Goal: Task Accomplishment & Management: Use online tool/utility

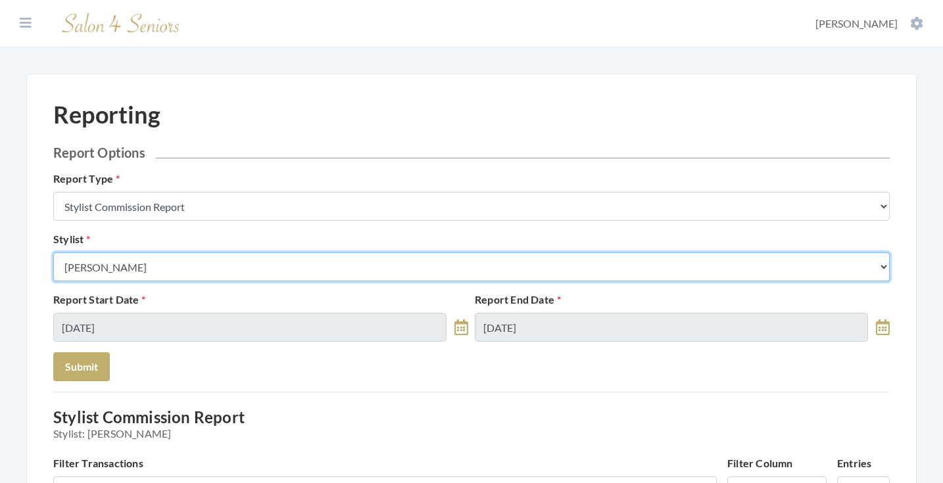
select select "147"
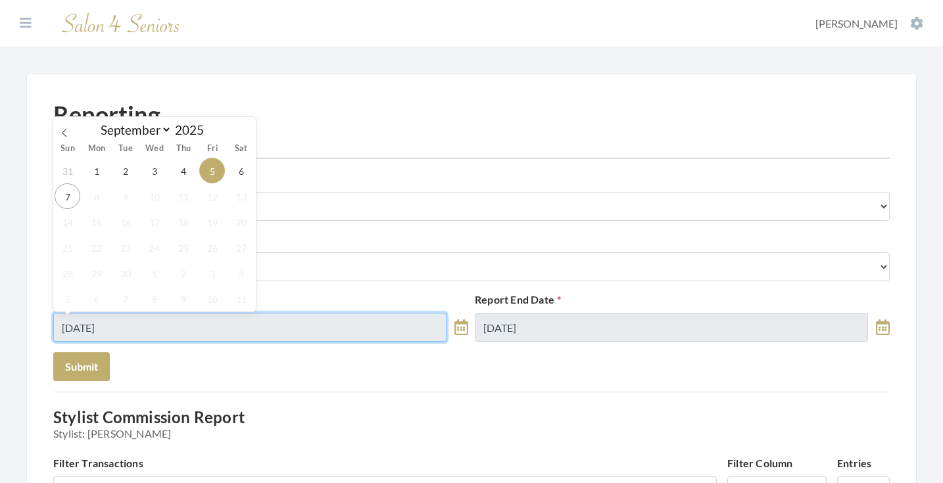
click at [143, 330] on input "[DATE]" at bounding box center [249, 327] width 393 height 29
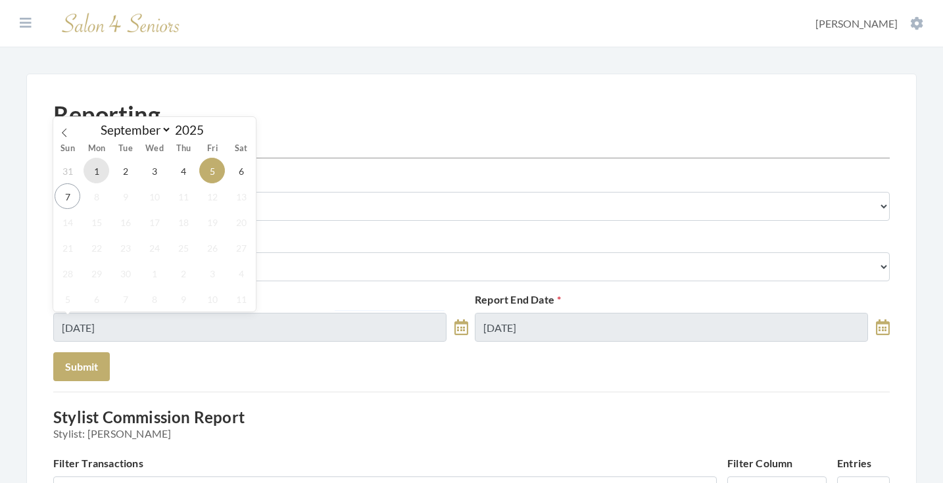
click at [93, 177] on span "1" at bounding box center [97, 171] width 26 height 26
type input "[DATE]"
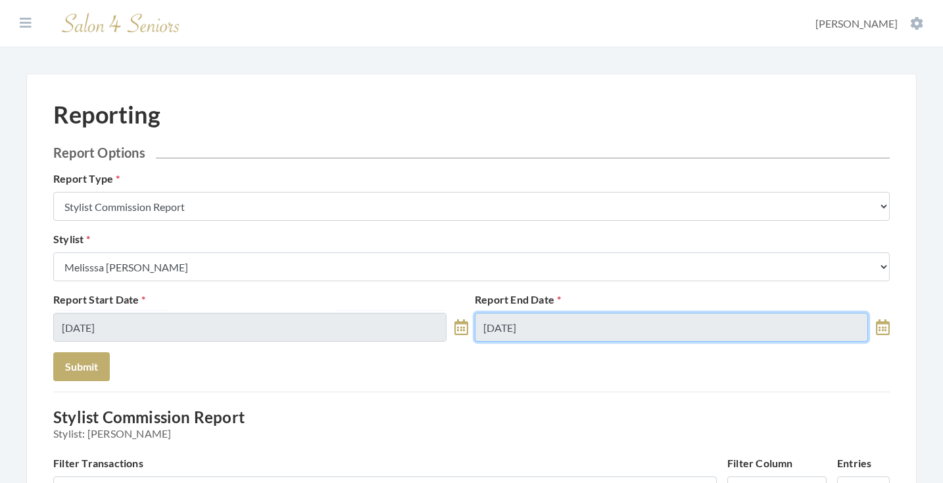
click at [560, 321] on input "[DATE]" at bounding box center [671, 327] width 393 height 29
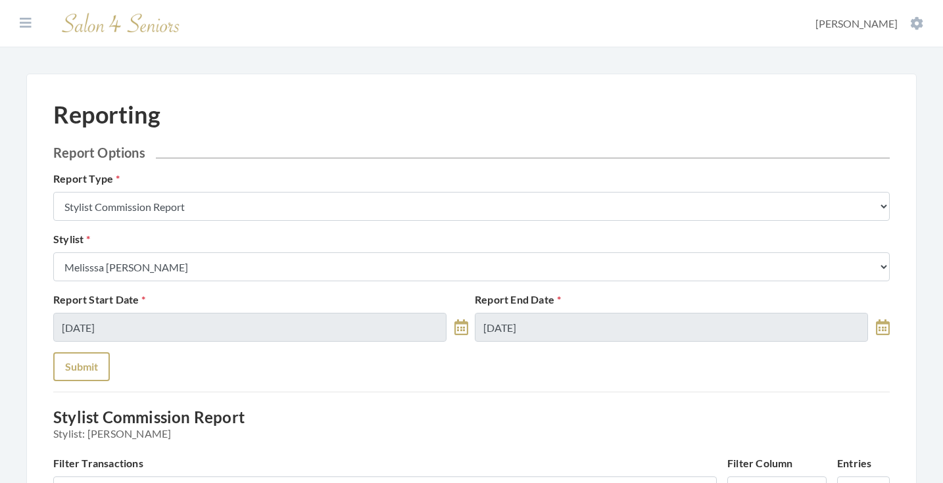
click at [85, 365] on button "Submit" at bounding box center [81, 366] width 57 height 29
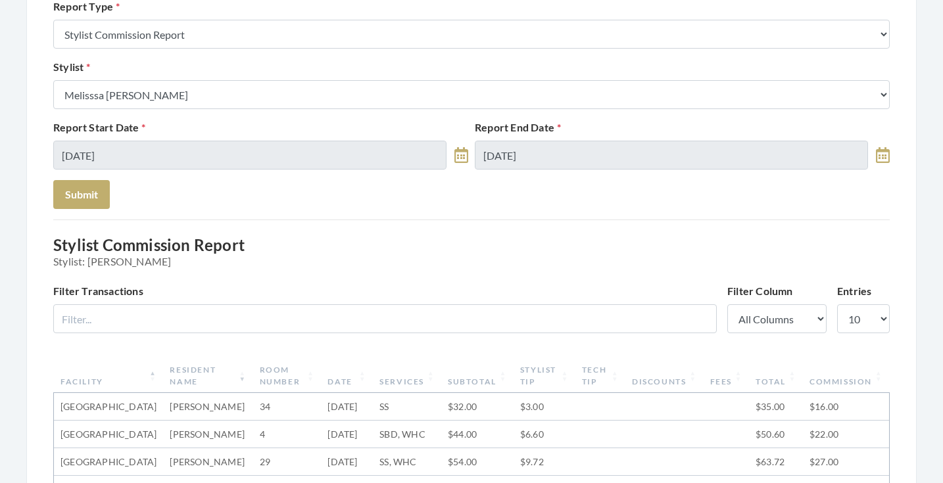
scroll to position [139, 0]
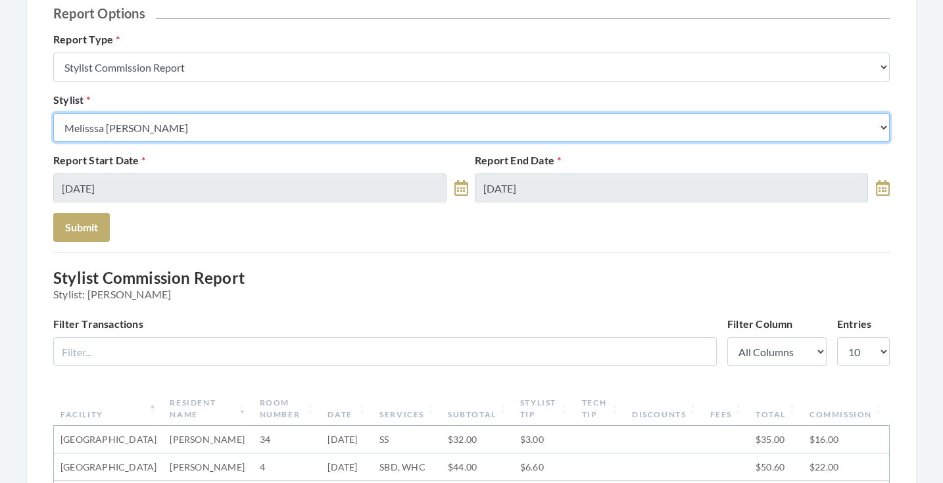
select select "115"
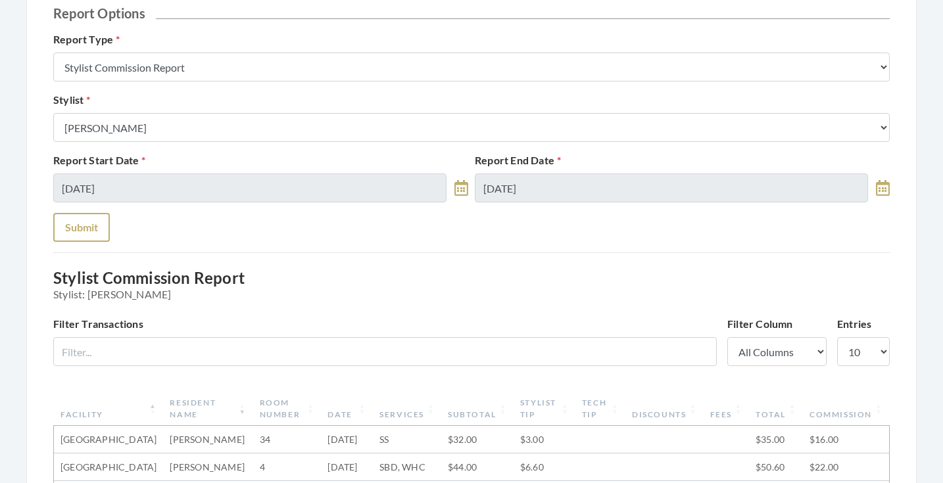
click at [87, 231] on button "Submit" at bounding box center [81, 227] width 57 height 29
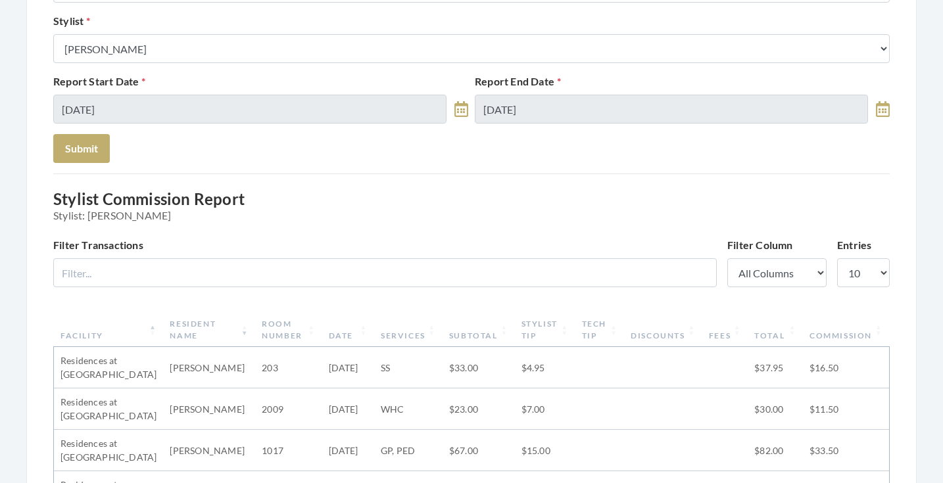
scroll to position [179, 0]
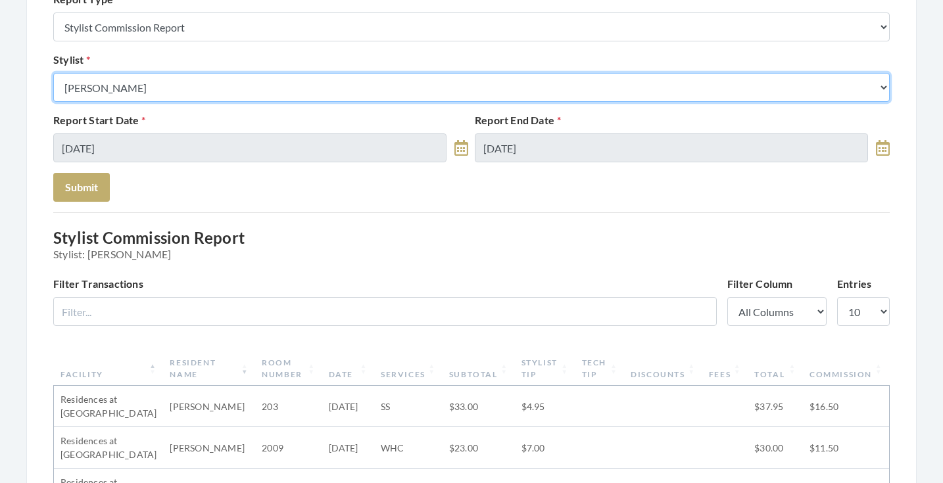
select select "180"
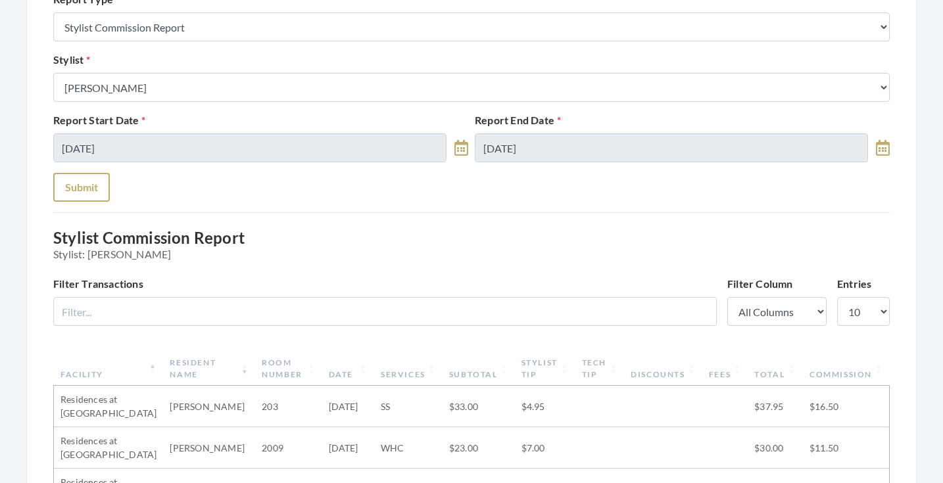
click at [80, 179] on button "Submit" at bounding box center [81, 187] width 57 height 29
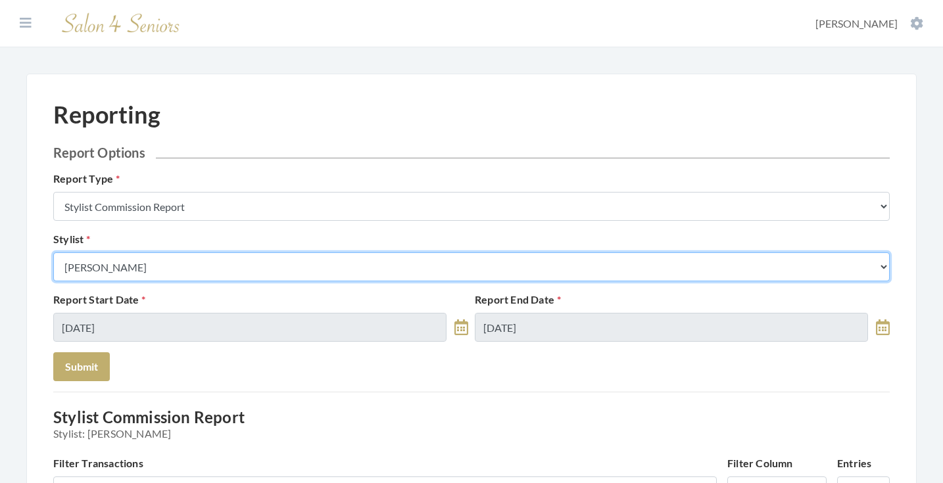
select select "127"
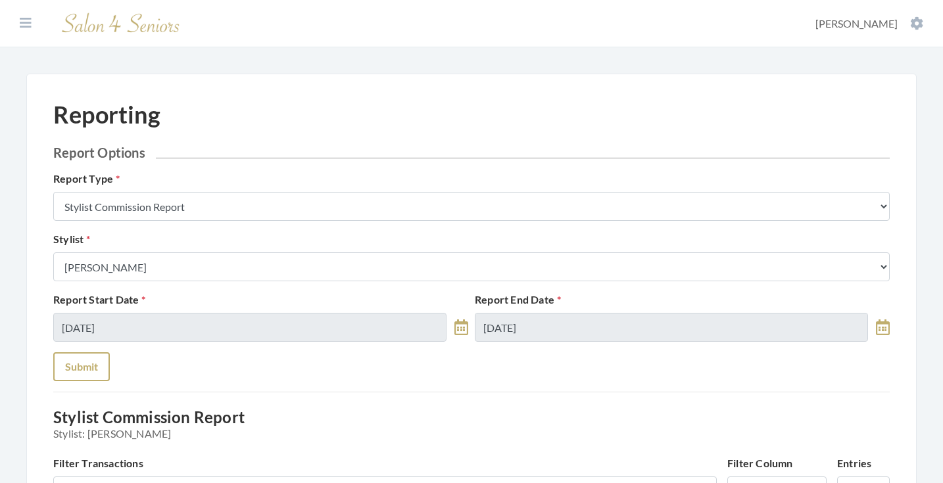
click at [91, 358] on button "Submit" at bounding box center [81, 366] width 57 height 29
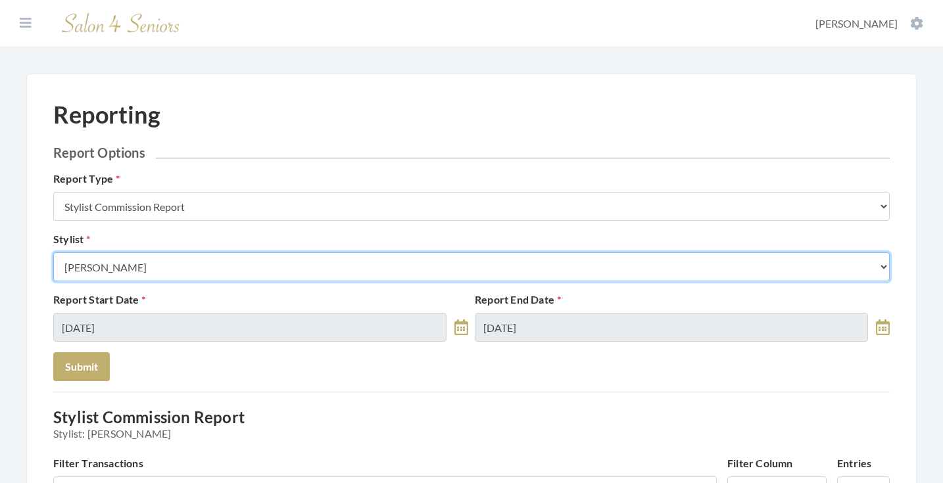
select select "169"
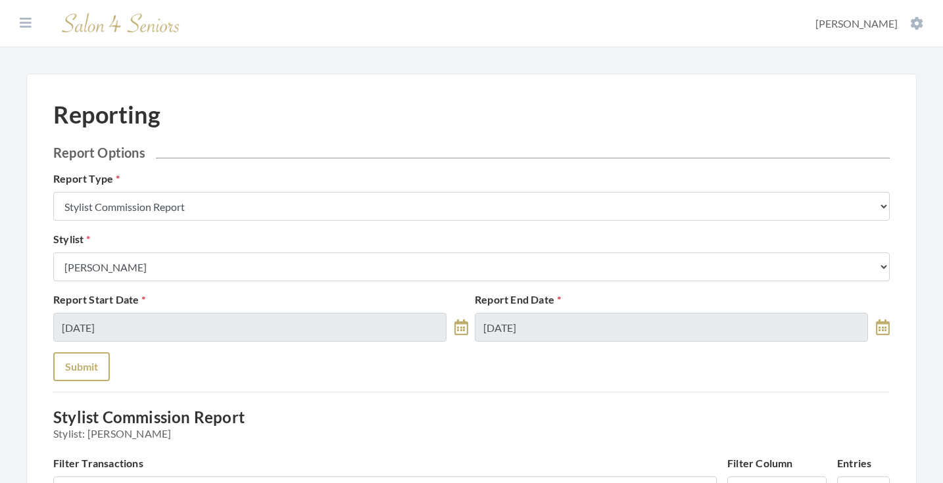
click at [87, 357] on button "Submit" at bounding box center [81, 366] width 57 height 29
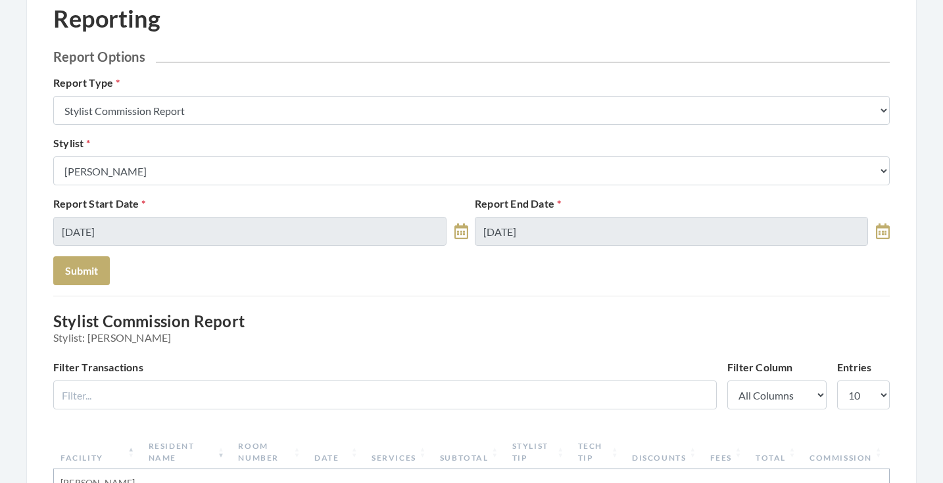
scroll to position [14, 0]
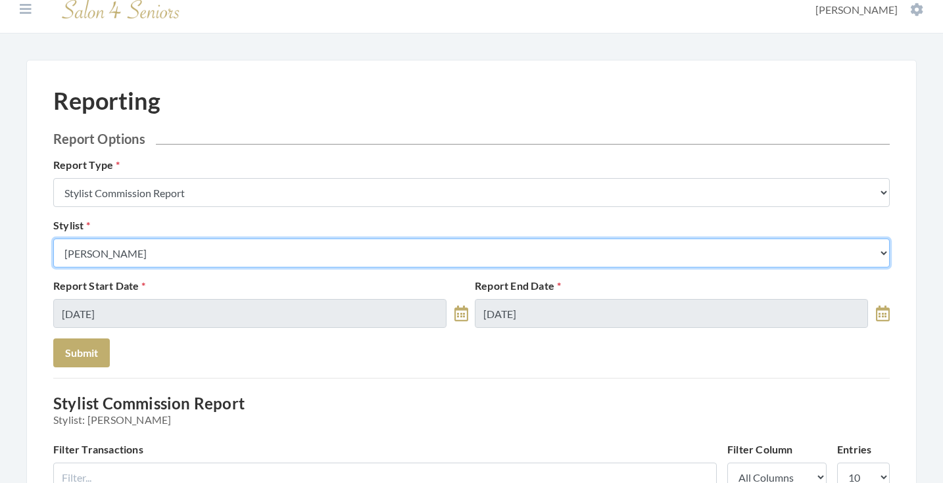
select select "19"
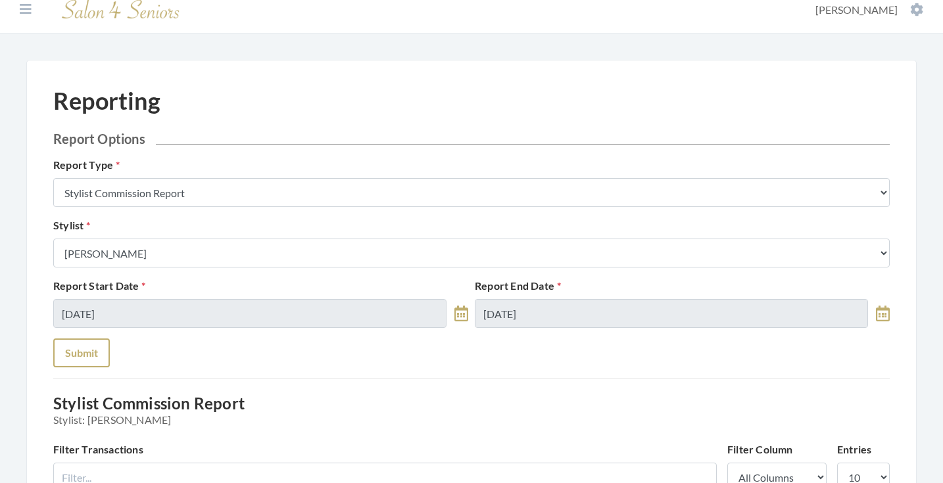
click at [92, 356] on button "Submit" at bounding box center [81, 353] width 57 height 29
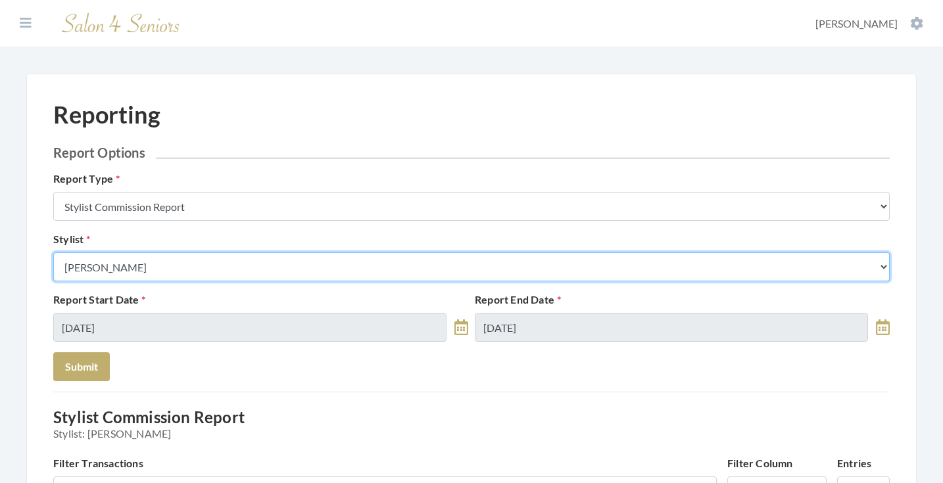
select select "26"
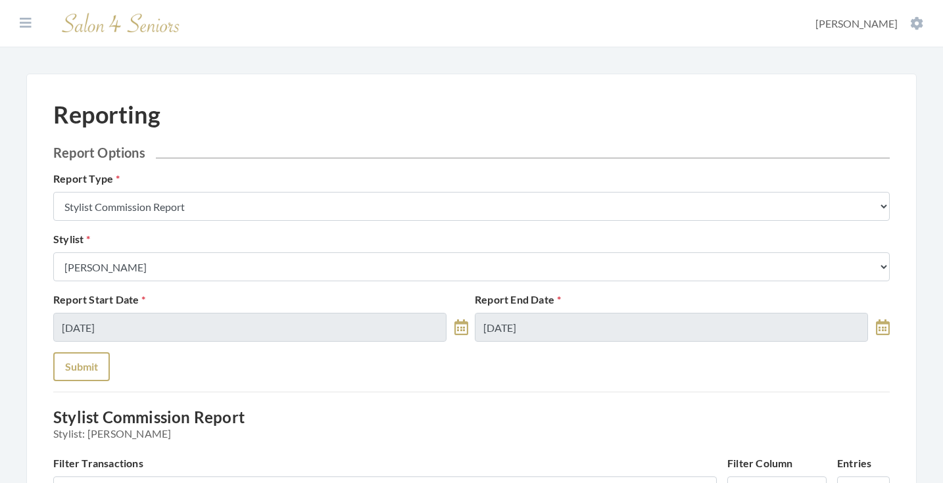
click at [84, 370] on button "Submit" at bounding box center [81, 366] width 57 height 29
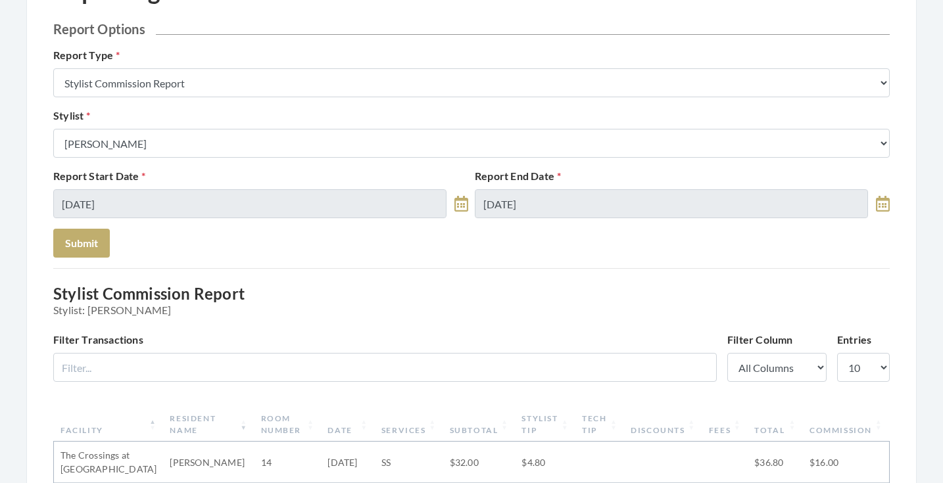
scroll to position [101, 0]
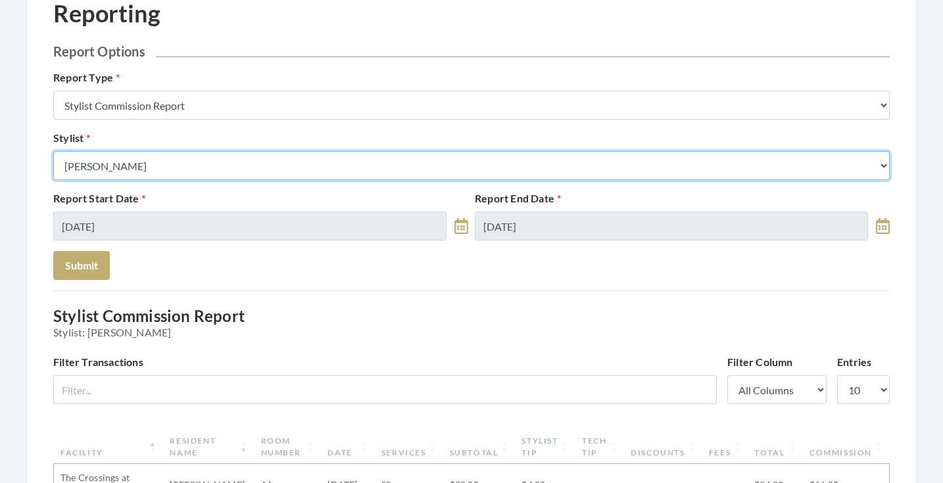
select select "24"
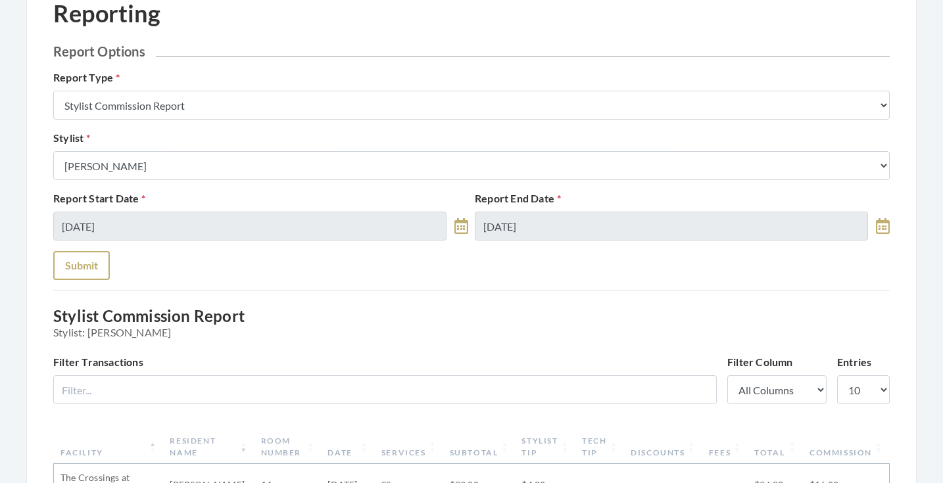
click at [97, 270] on button "Submit" at bounding box center [81, 265] width 57 height 29
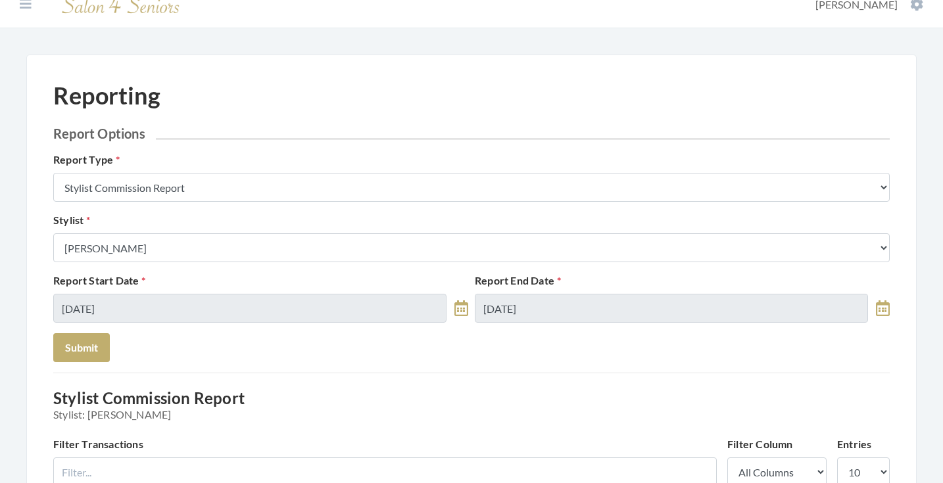
scroll to position [17, 0]
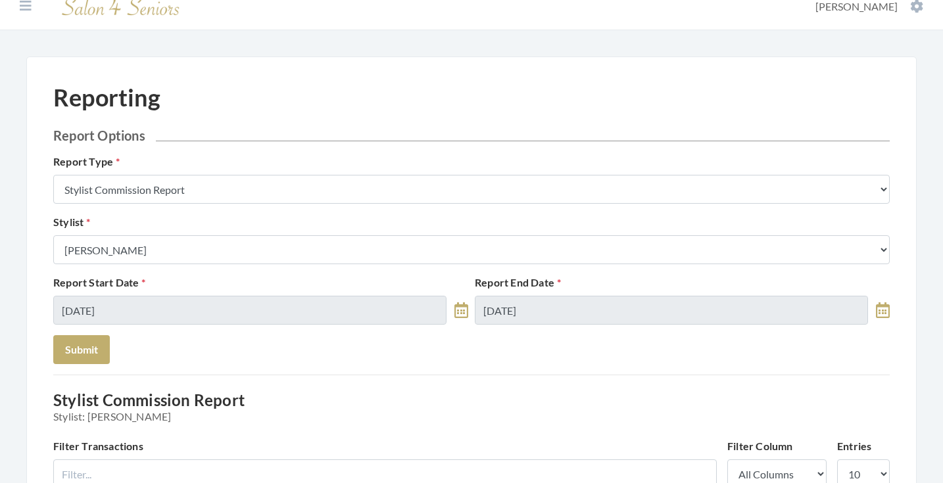
click at [145, 231] on div "Stylist Select a Stylist Alaina Krumm Alisha Teasley Anna White Ashley Venable …" at bounding box center [471, 239] width 843 height 50
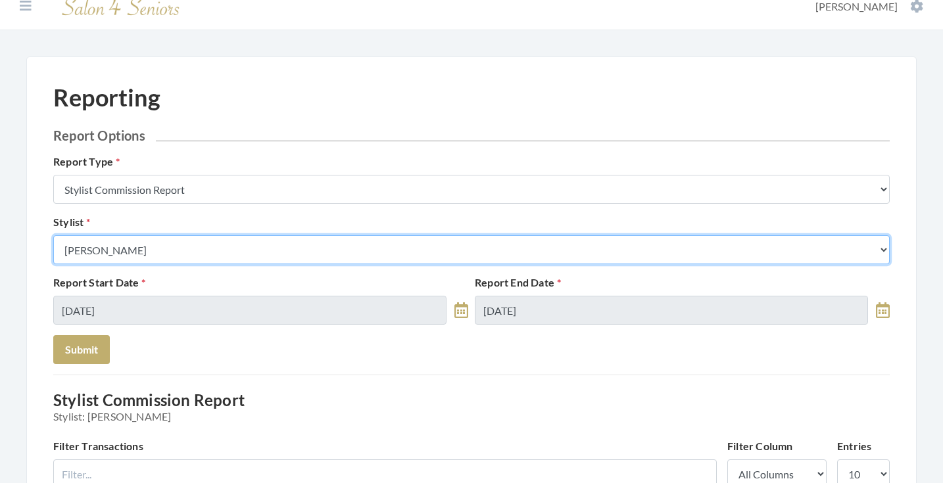
select select "28"
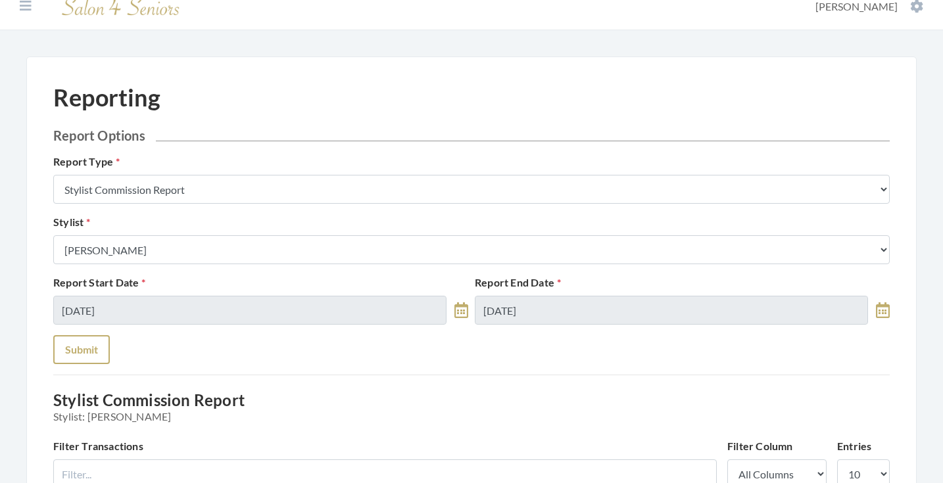
click at [91, 347] on button "Submit" at bounding box center [81, 349] width 57 height 29
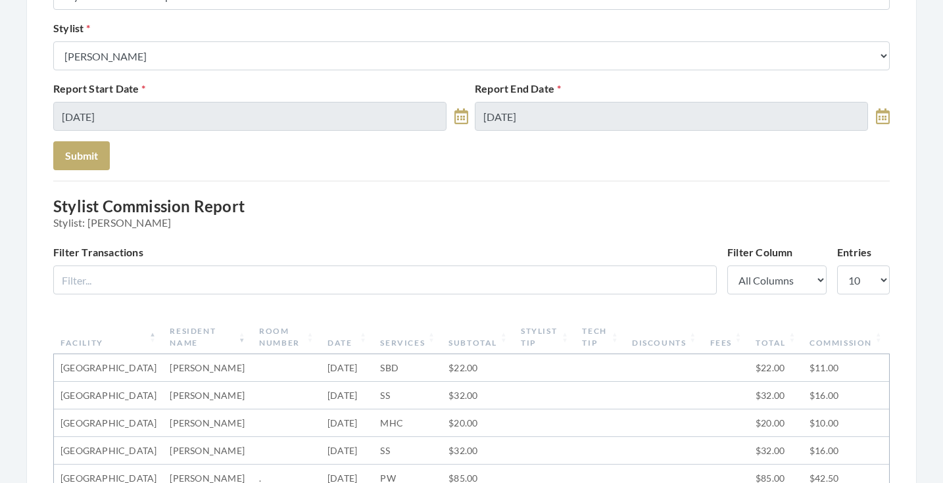
scroll to position [210, 0]
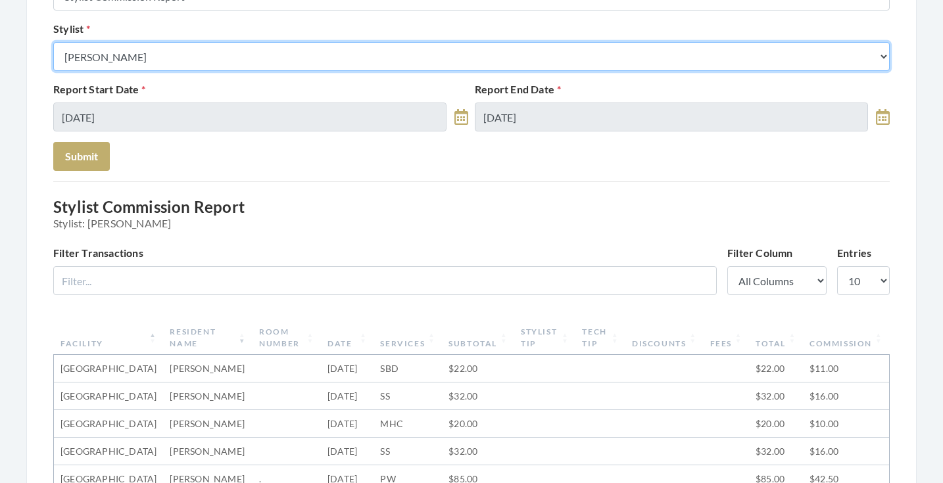
select select "176"
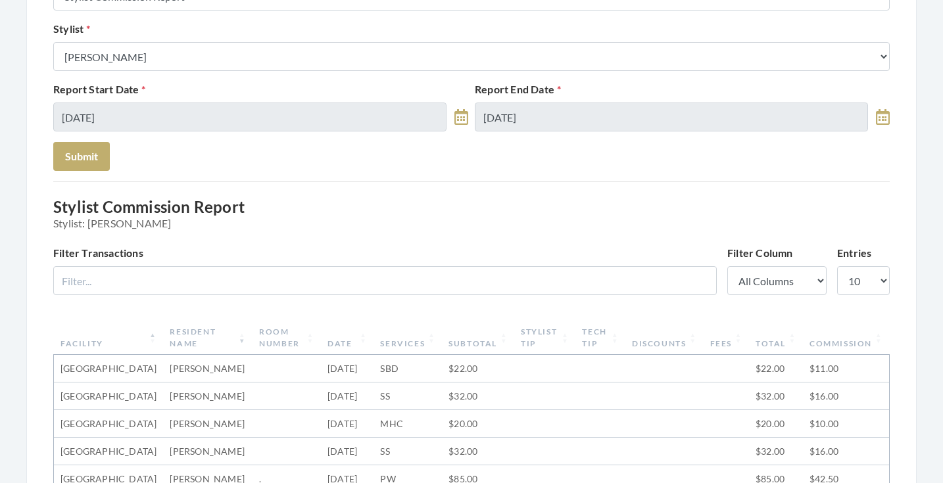
click at [89, 136] on div "Report Start Date [DATE] Report End Date [DATE]" at bounding box center [471, 112] width 843 height 60
click at [89, 155] on button "Submit" at bounding box center [81, 156] width 57 height 29
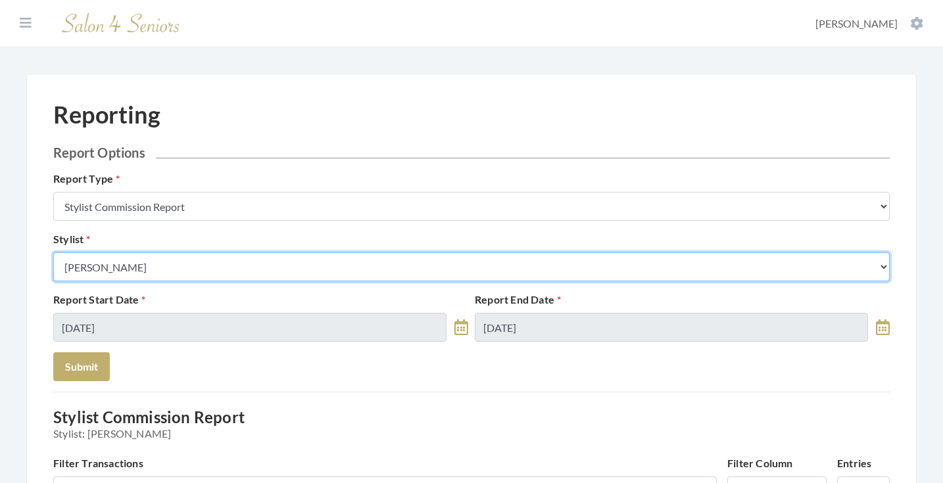
select select "32"
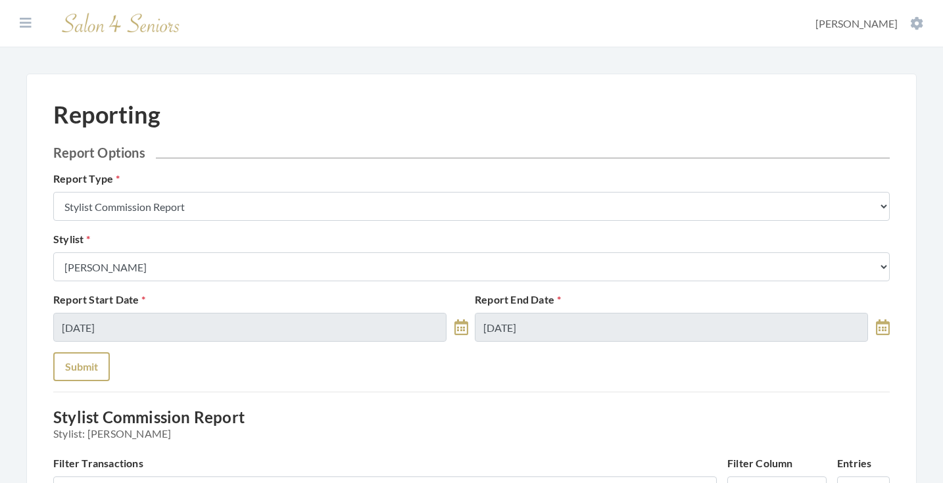
click at [91, 373] on button "Submit" at bounding box center [81, 366] width 57 height 29
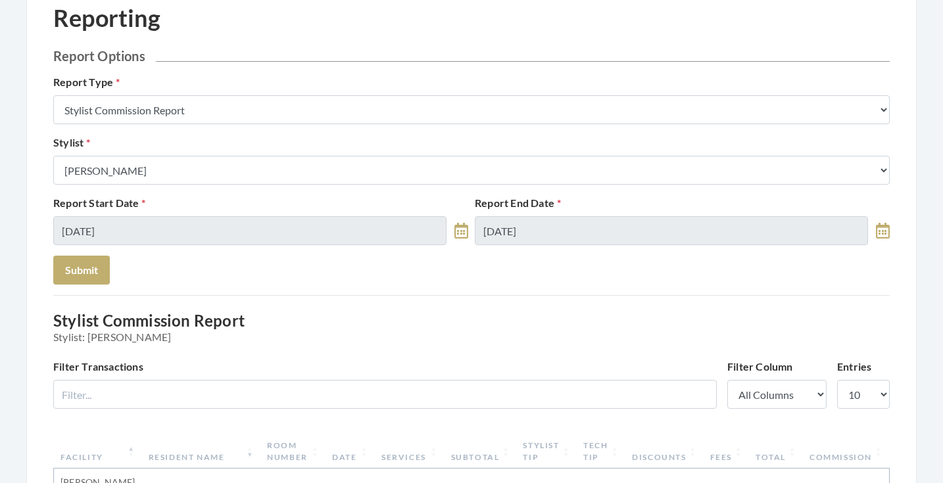
scroll to position [94, 0]
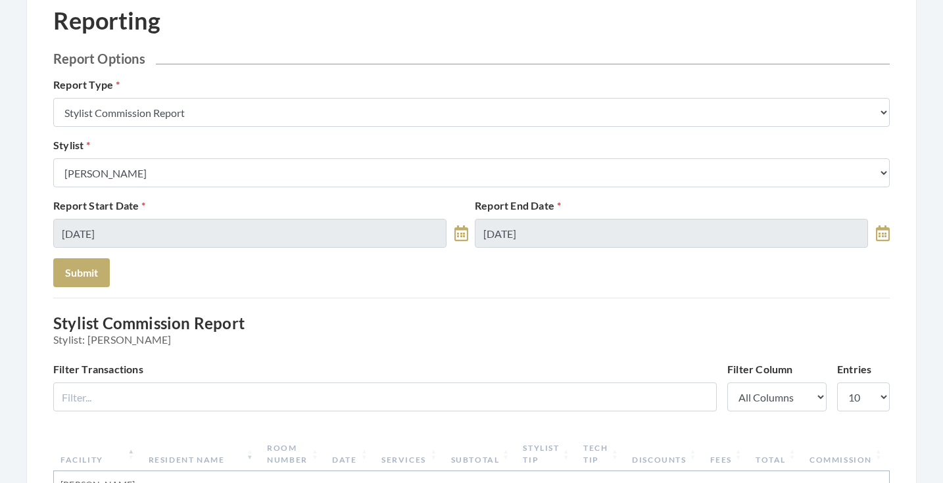
click at [162, 154] on div "Stylist Select a Stylist [PERSON_NAME] [PERSON_NAME] [PERSON_NAME] [PERSON_NAME…" at bounding box center [471, 162] width 843 height 50
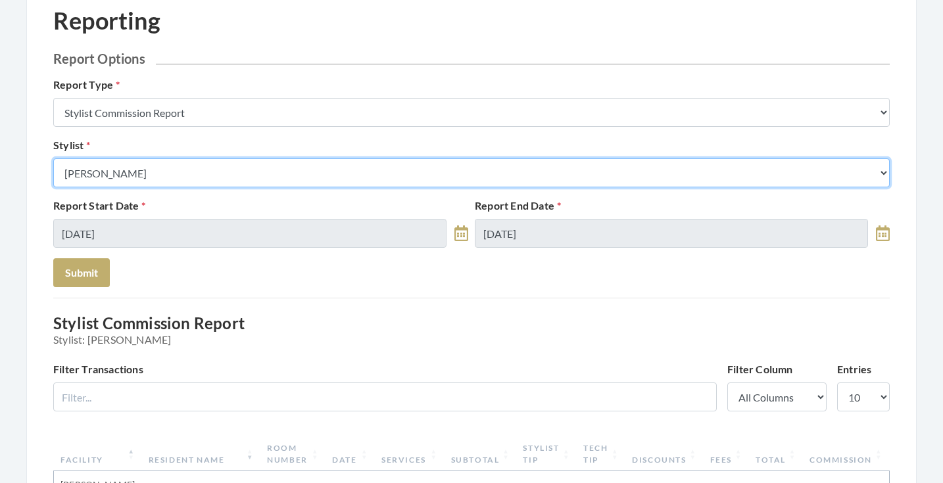
select select "166"
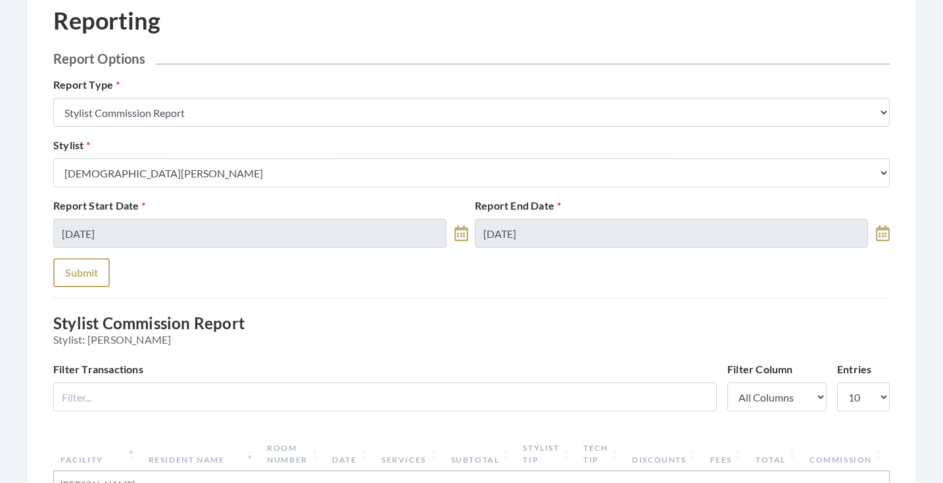
click at [84, 271] on button "Submit" at bounding box center [81, 272] width 57 height 29
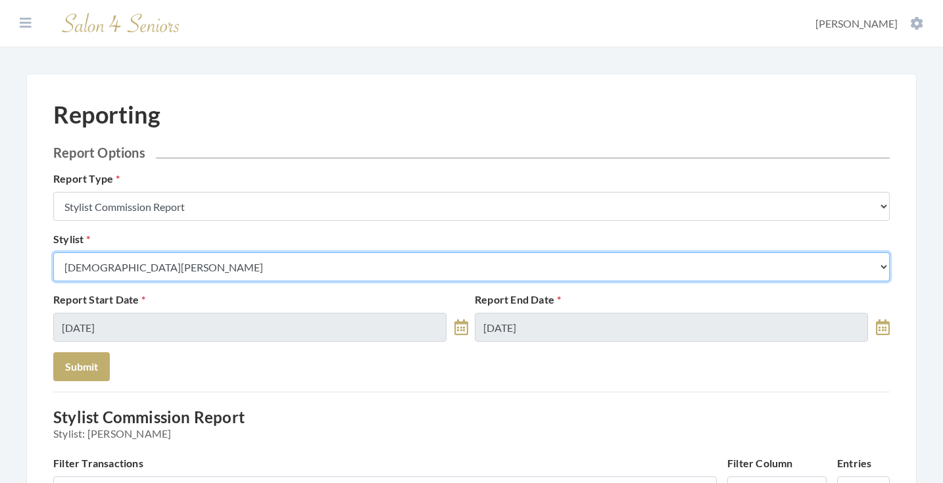
select select "165"
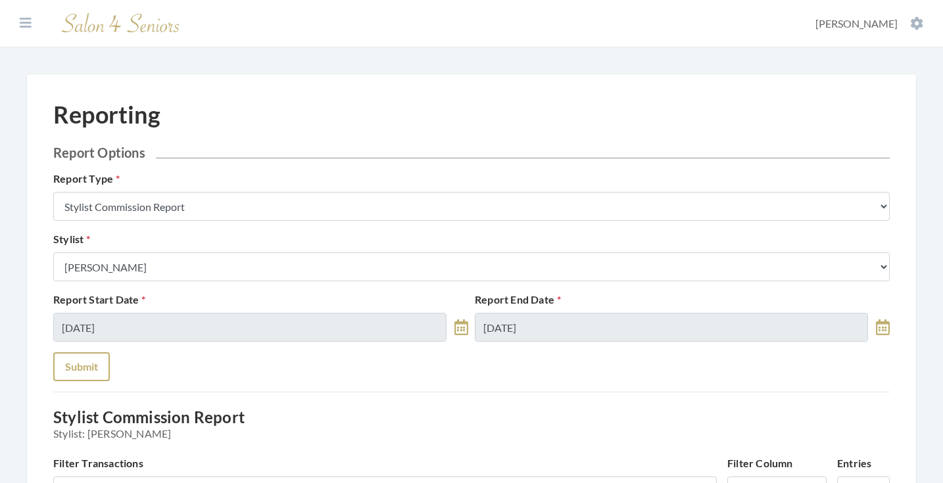
click at [82, 360] on button "Submit" at bounding box center [81, 366] width 57 height 29
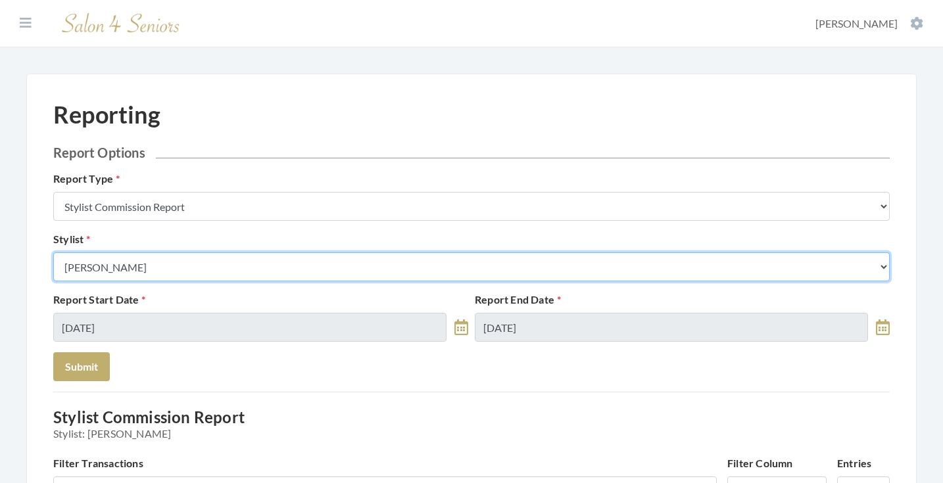
select select "13"
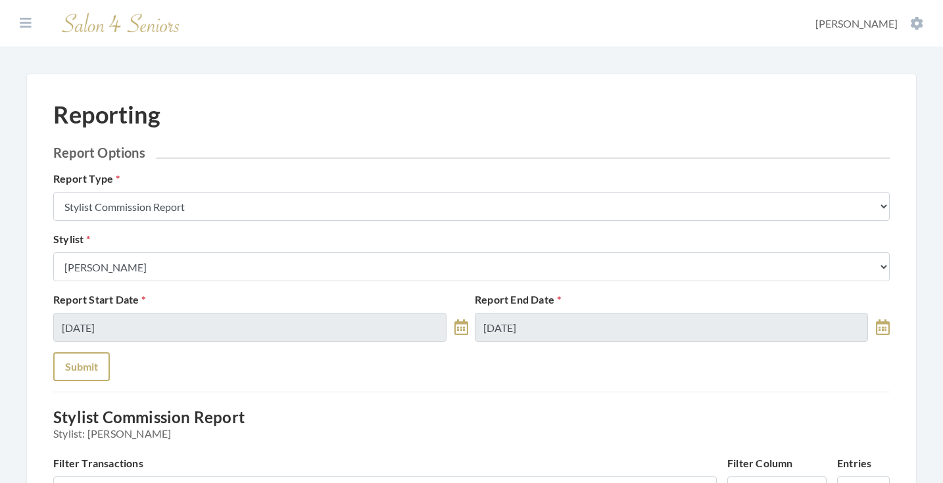
click at [85, 368] on button "Submit" at bounding box center [81, 366] width 57 height 29
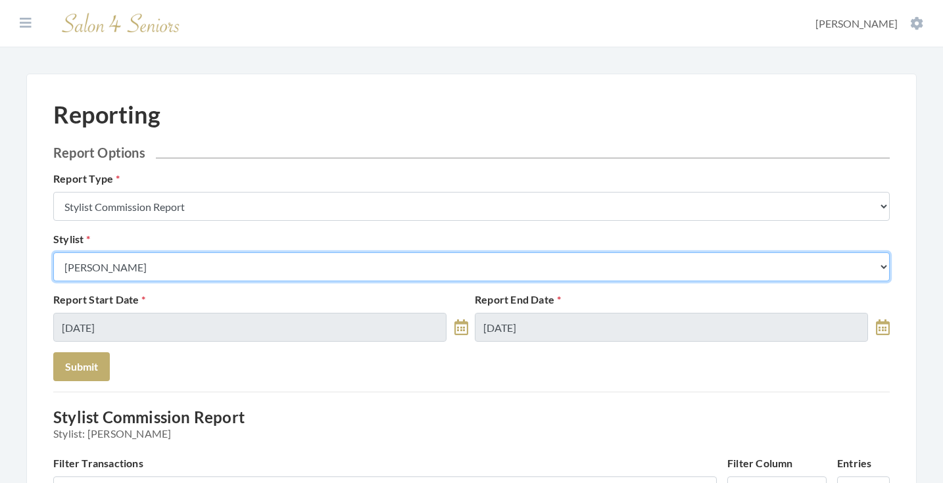
select select "146"
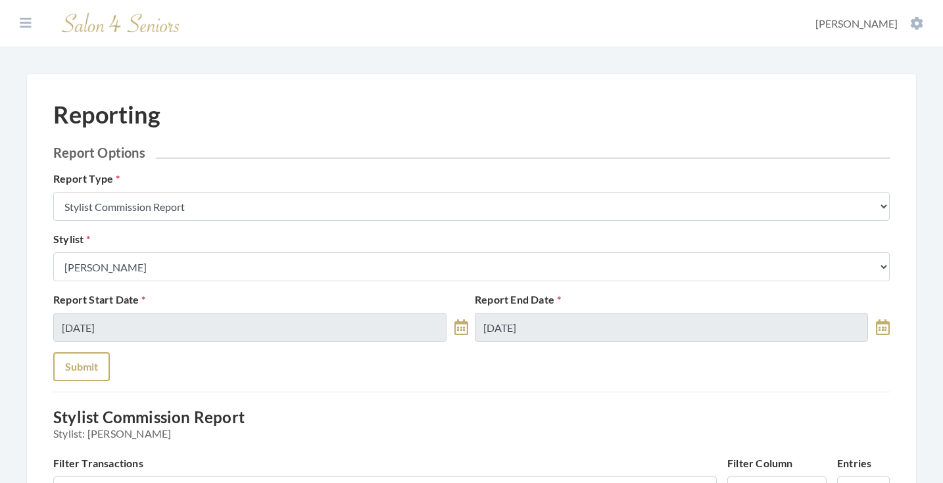
click at [91, 362] on button "Submit" at bounding box center [81, 366] width 57 height 29
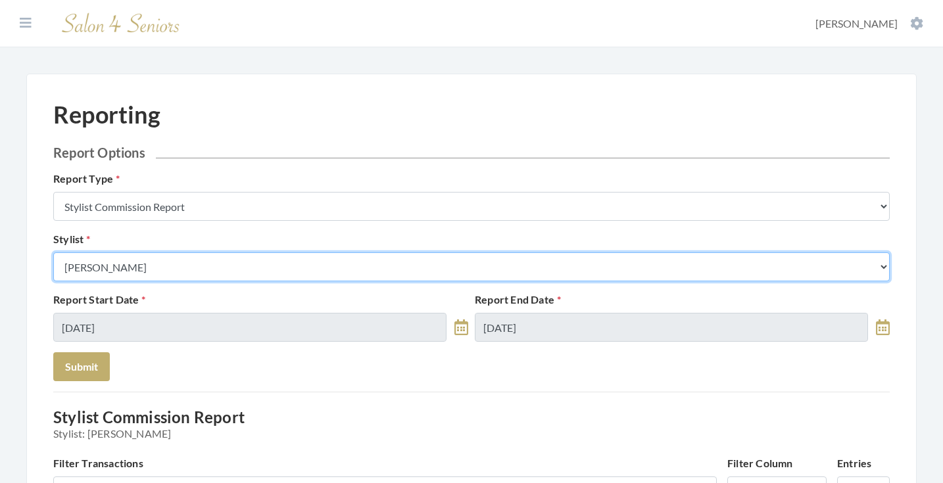
select select "153"
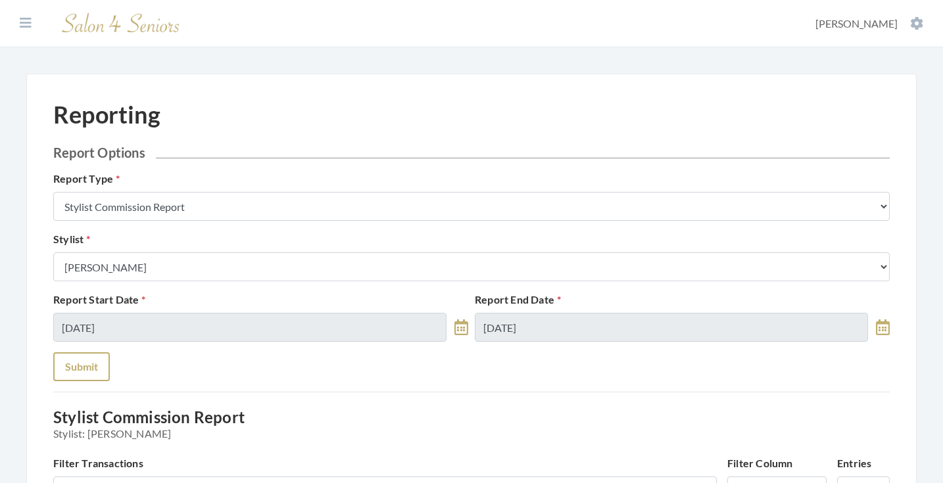
click at [85, 368] on button "Submit" at bounding box center [81, 366] width 57 height 29
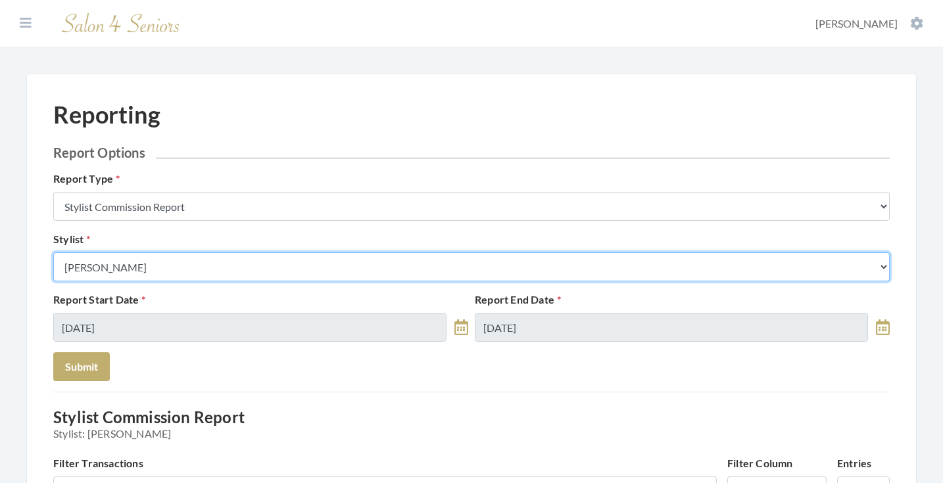
select select "64"
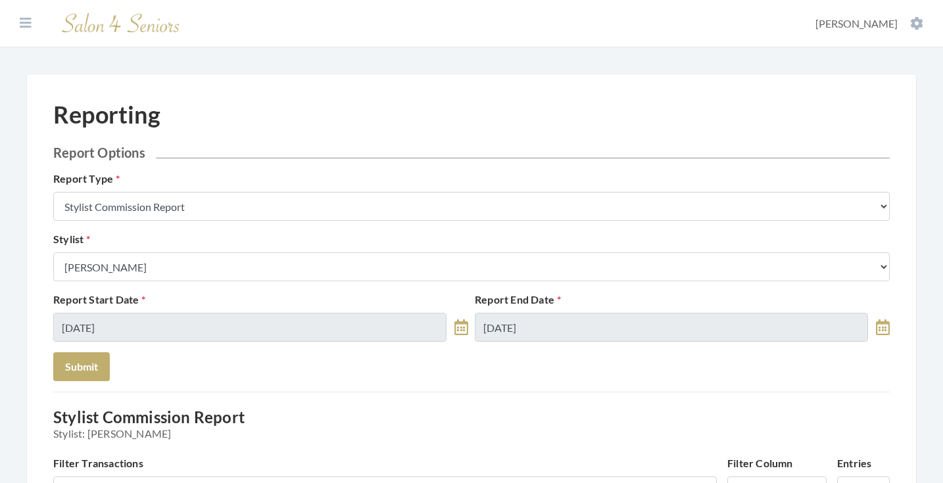
click at [83, 368] on button "Submit" at bounding box center [81, 366] width 57 height 29
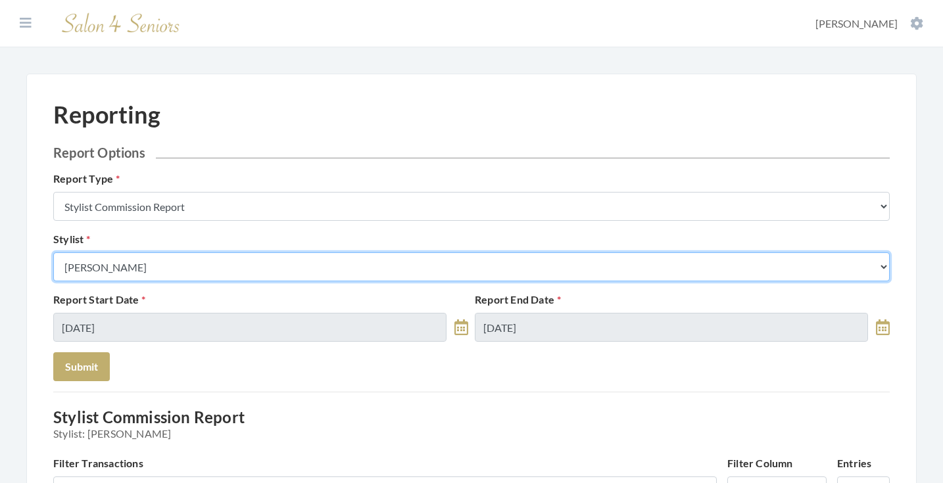
select select "25"
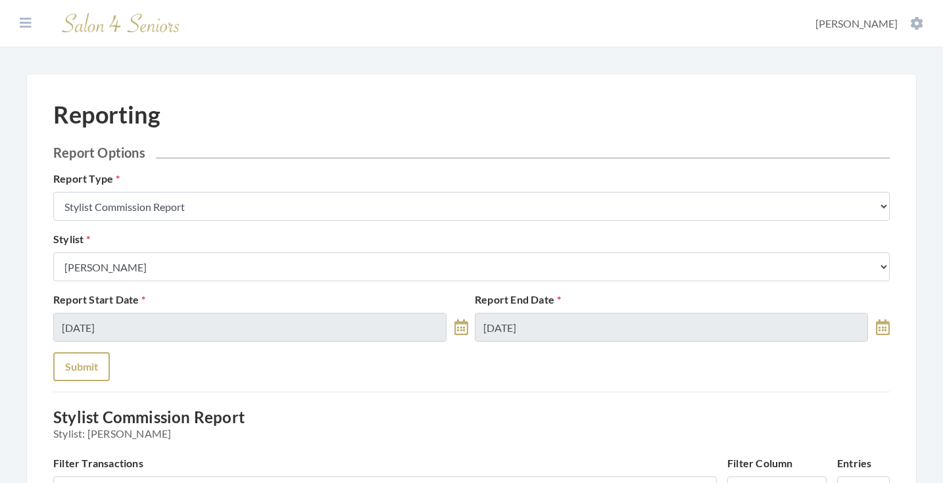
click at [85, 368] on button "Submit" at bounding box center [81, 366] width 57 height 29
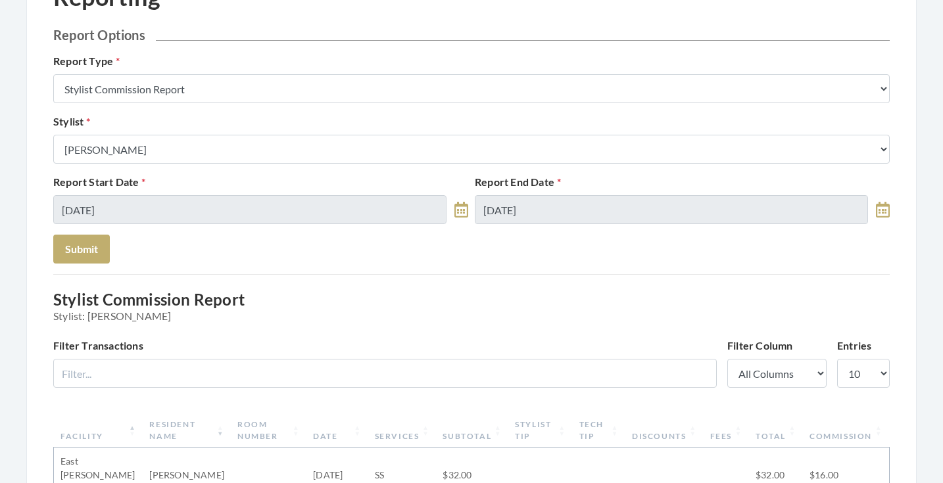
scroll to position [23, 0]
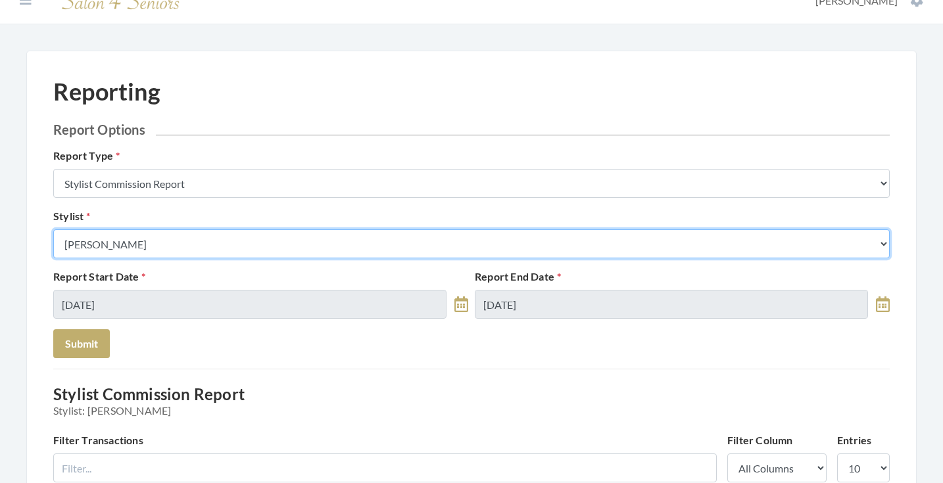
select select "49"
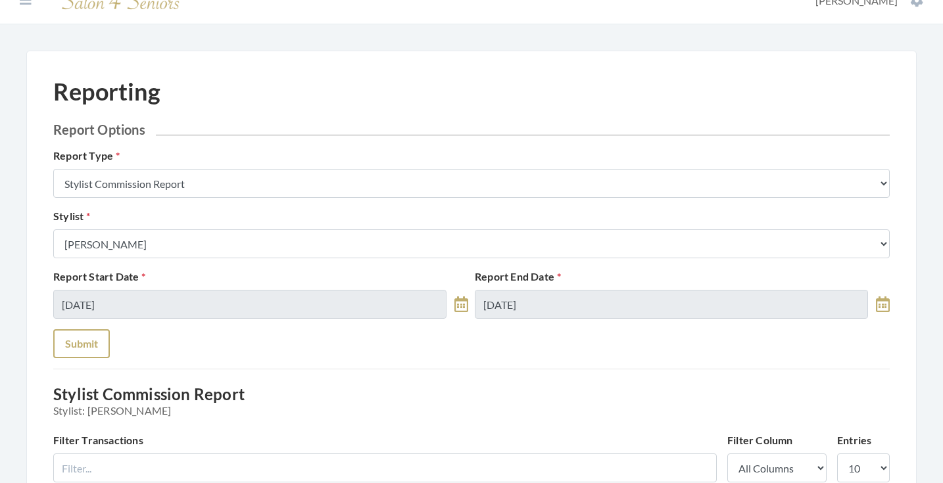
click at [92, 336] on button "Submit" at bounding box center [81, 343] width 57 height 29
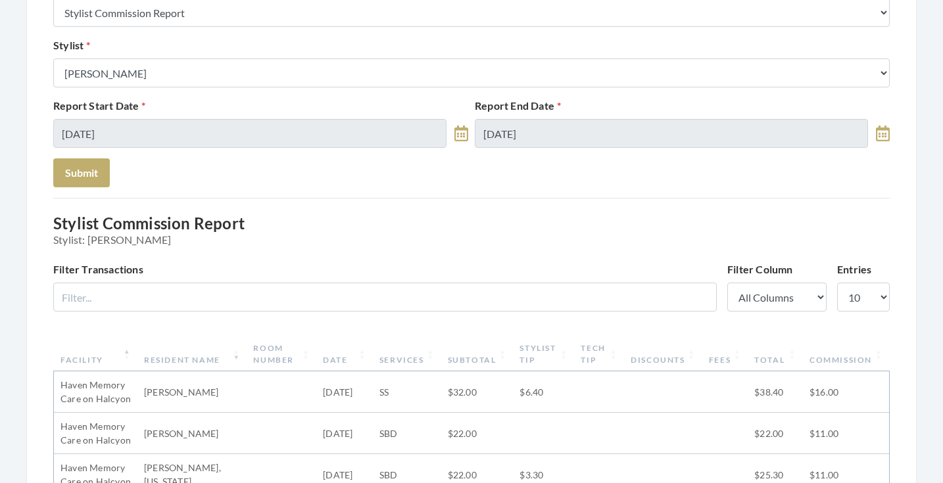
scroll to position [150, 0]
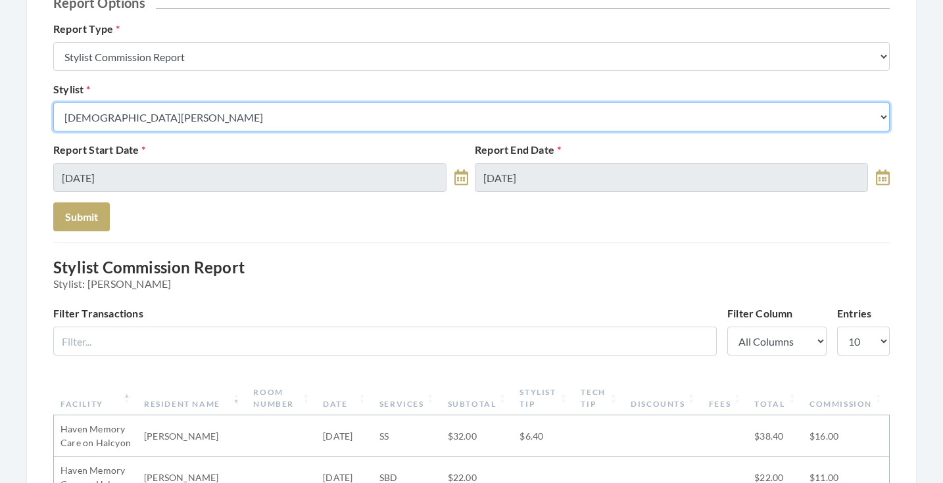
select select "181"
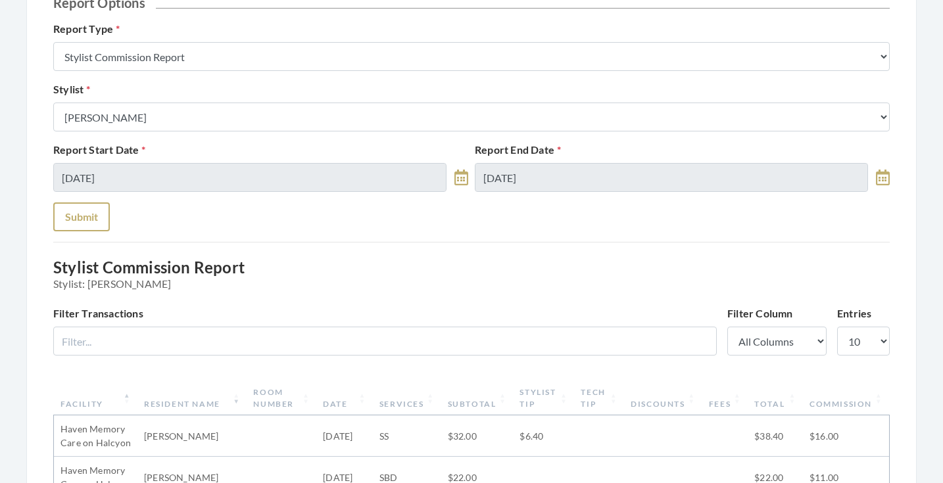
click at [88, 224] on button "Submit" at bounding box center [81, 217] width 57 height 29
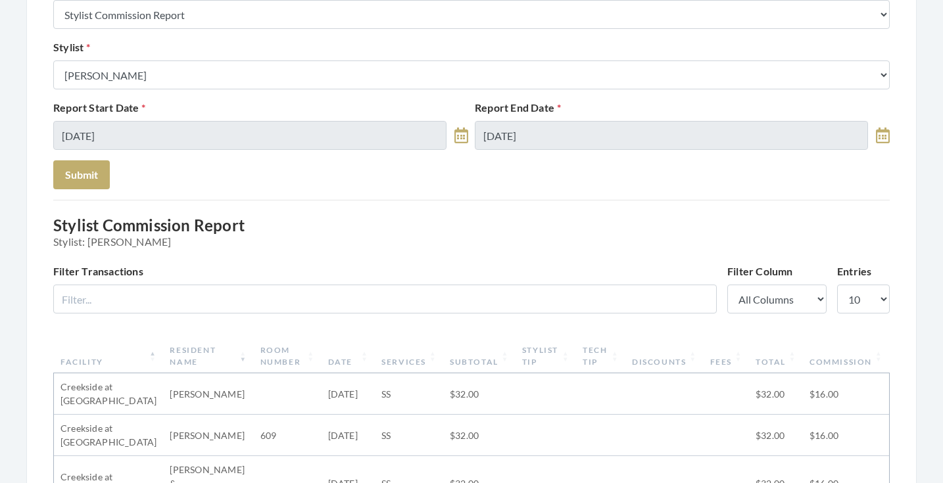
scroll to position [156, 0]
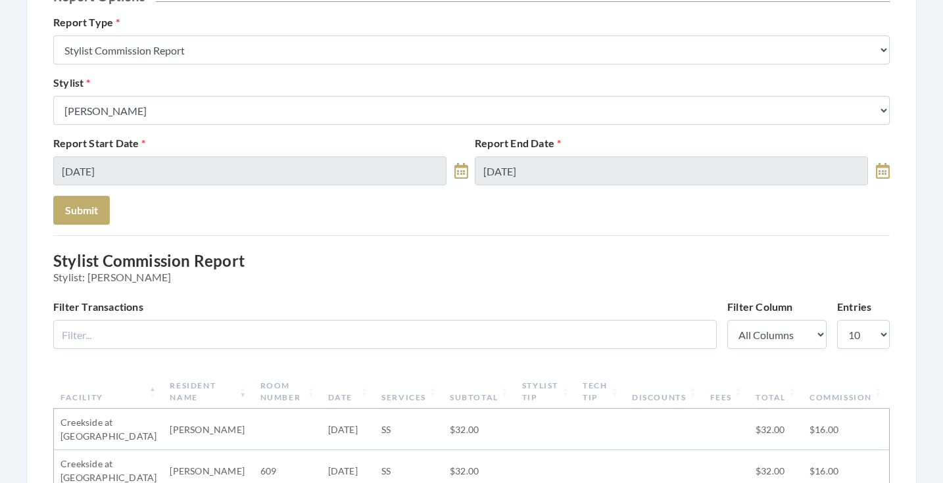
click at [227, 95] on div "Stylist Select a Stylist [PERSON_NAME] [PERSON_NAME] [PERSON_NAME] [PERSON_NAME…" at bounding box center [471, 100] width 843 height 50
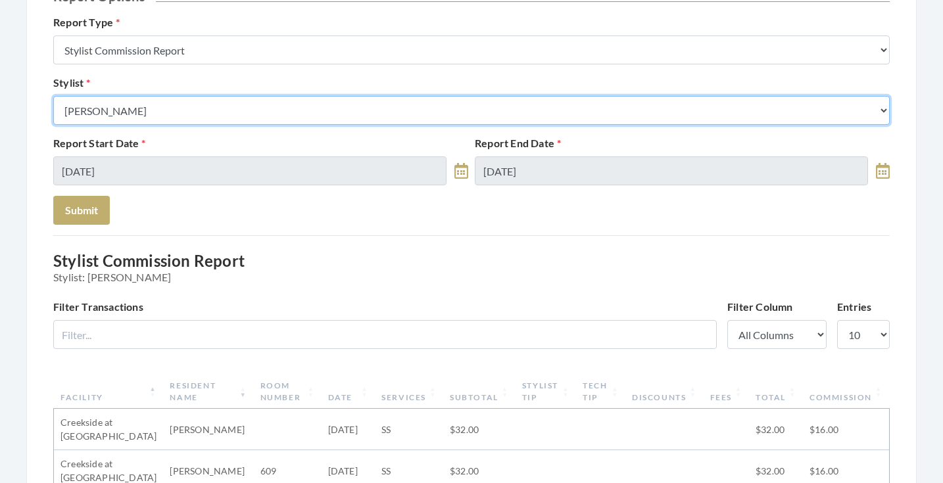
select select "43"
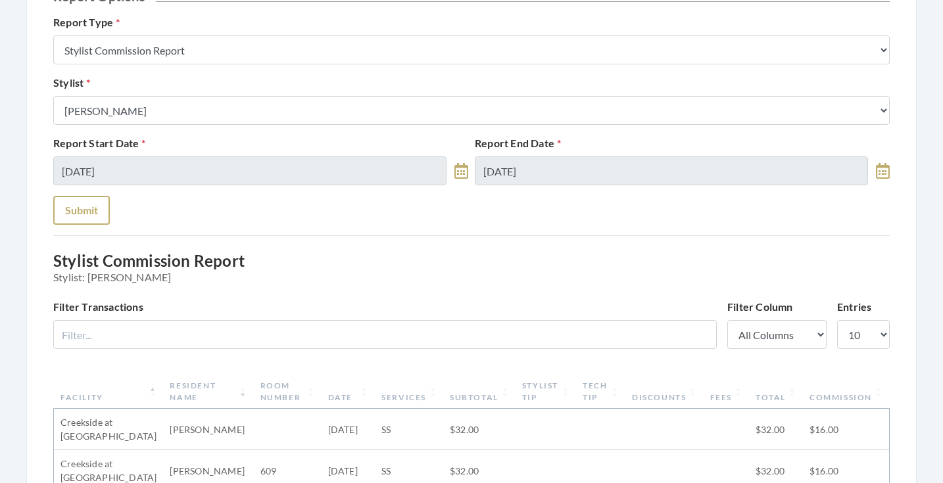
click at [96, 201] on button "Submit" at bounding box center [81, 210] width 57 height 29
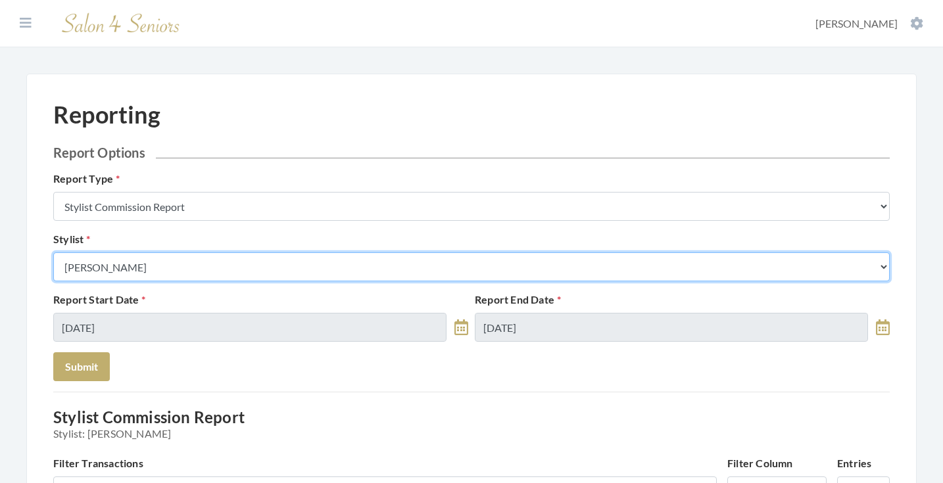
select select "18"
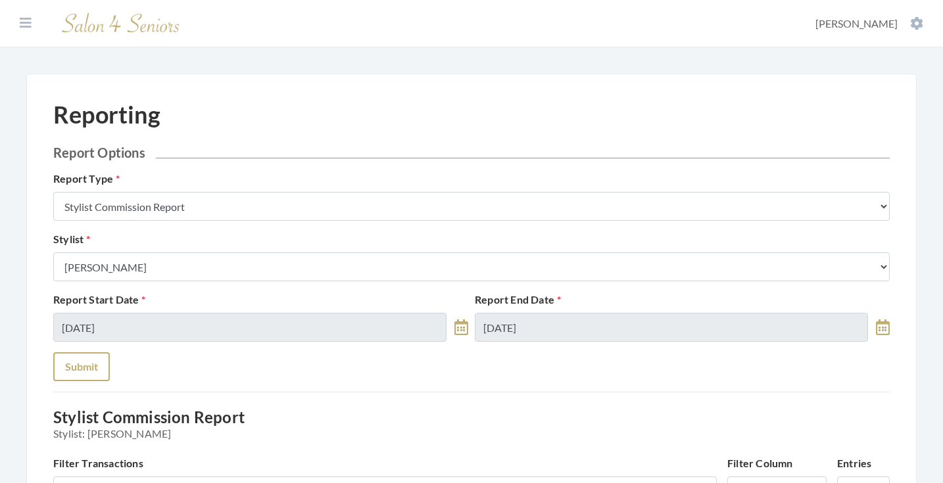
click at [97, 373] on button "Submit" at bounding box center [81, 366] width 57 height 29
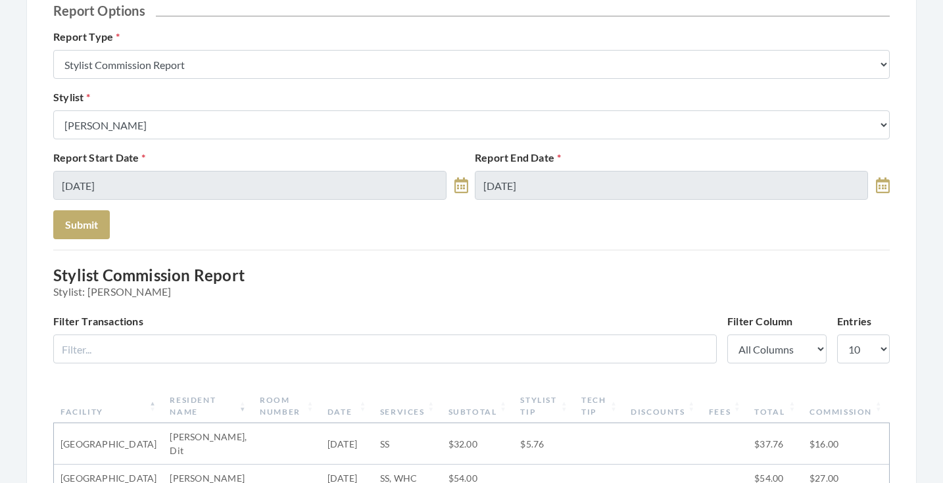
scroll to position [140, 0]
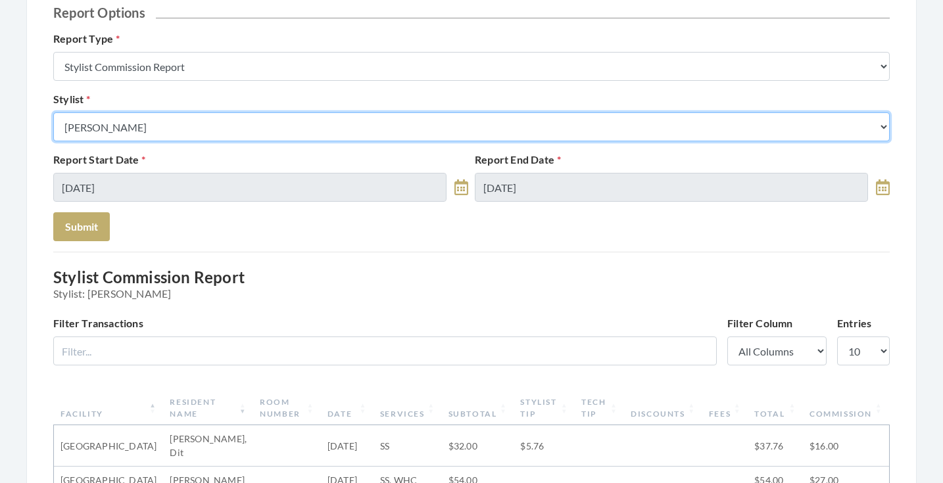
select select "181"
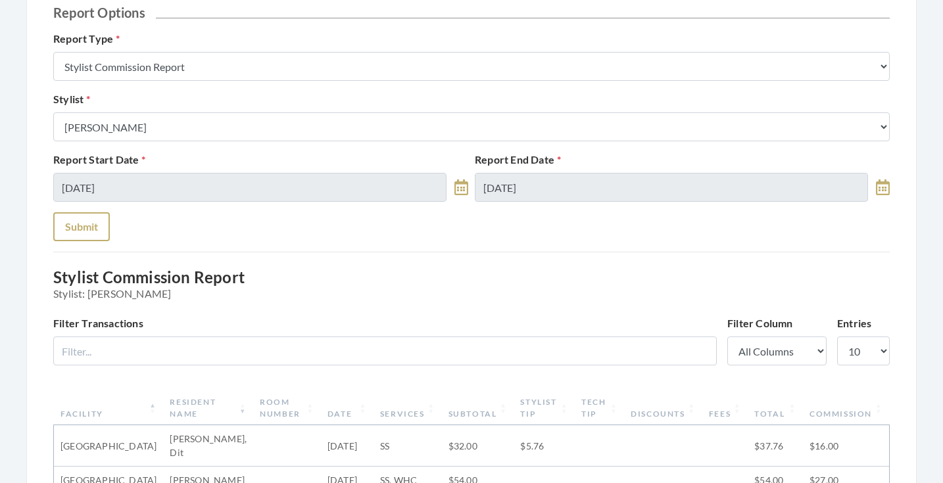
click at [99, 241] on button "Submit" at bounding box center [81, 226] width 57 height 29
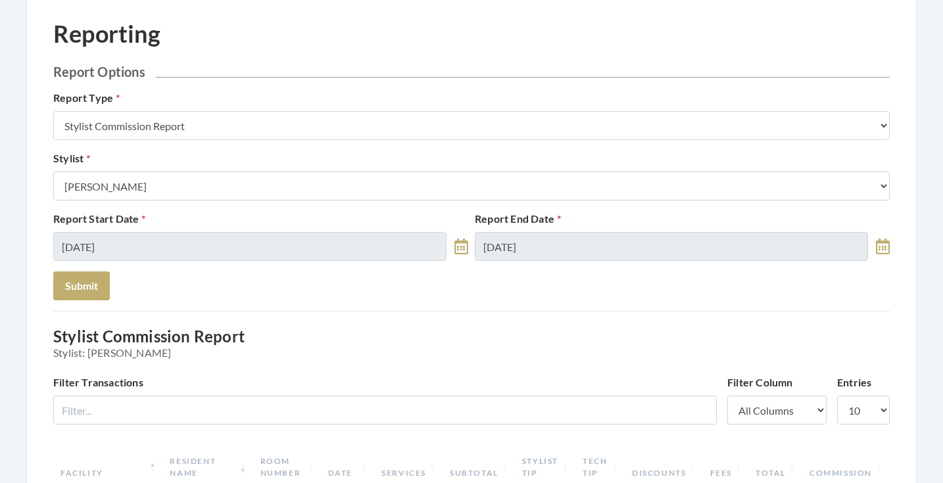
scroll to position [60, 0]
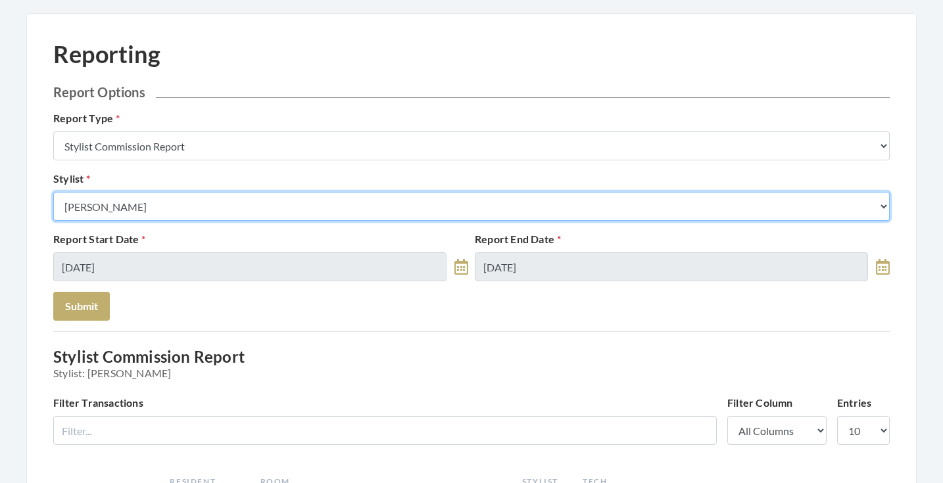
select select "170"
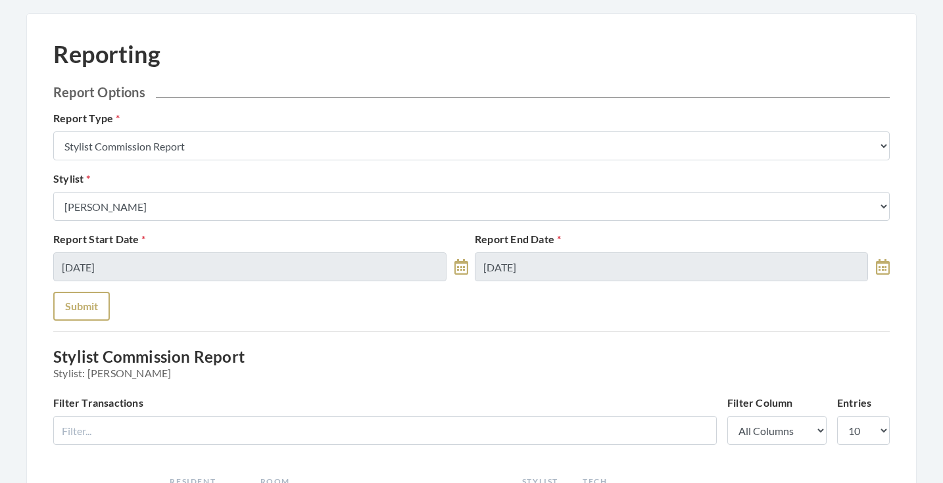
click at [94, 304] on button "Submit" at bounding box center [81, 306] width 57 height 29
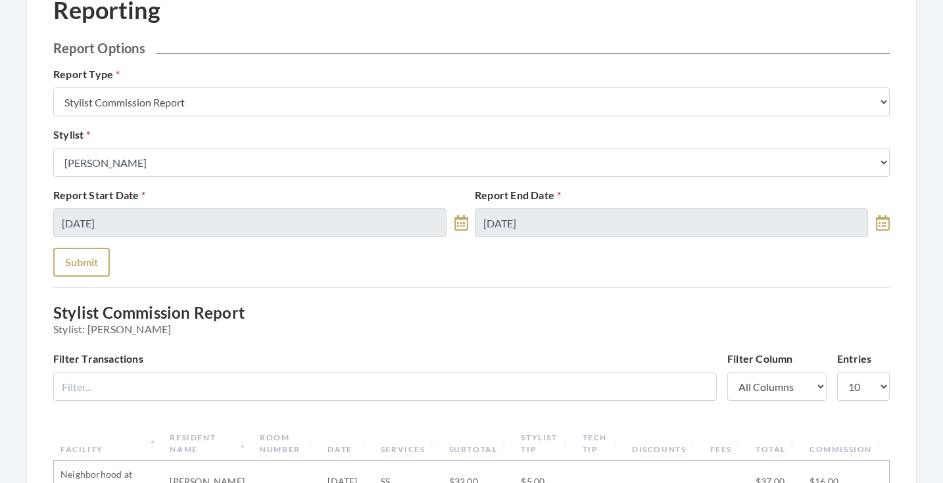
scroll to position [55, 0]
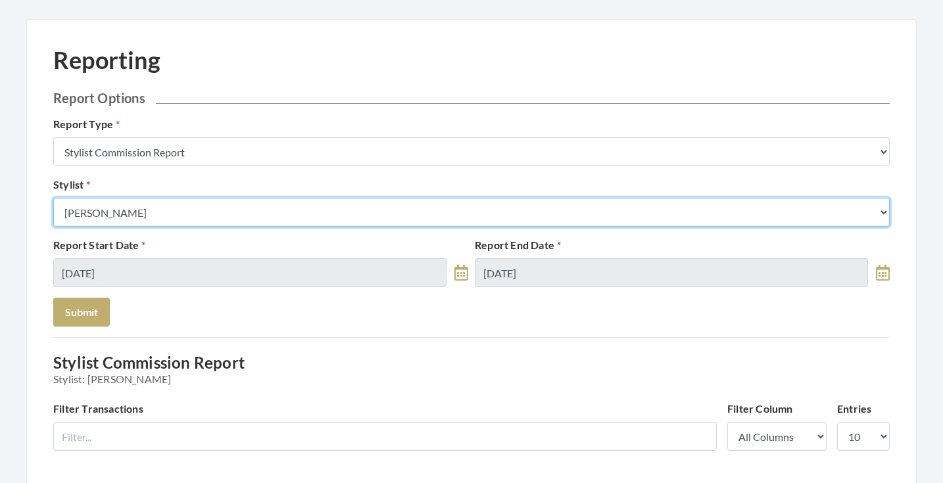
select select "44"
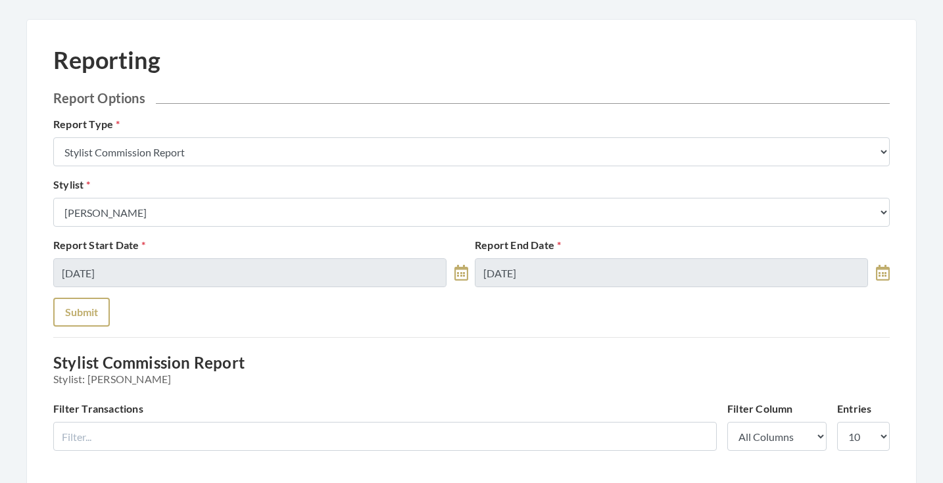
click at [92, 310] on button "Submit" at bounding box center [81, 312] width 57 height 29
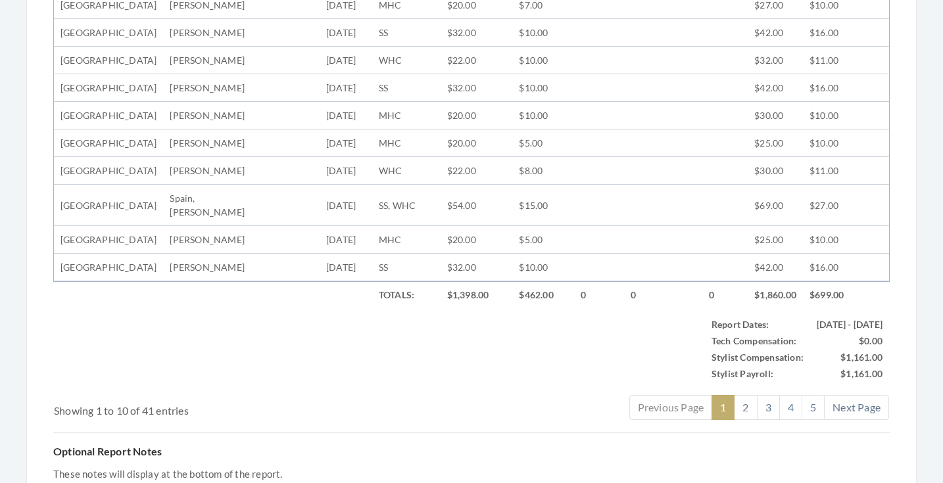
scroll to position [416, 0]
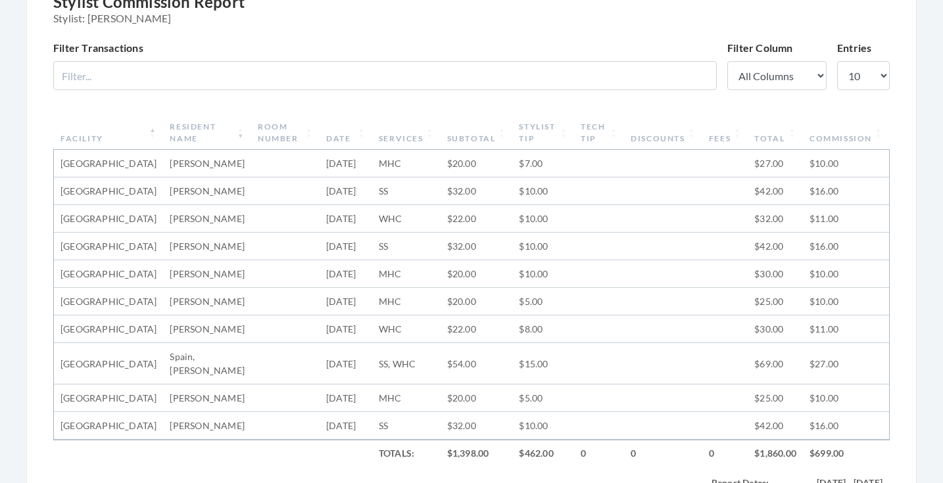
click at [333, 133] on th "Date" at bounding box center [346, 133] width 53 height 34
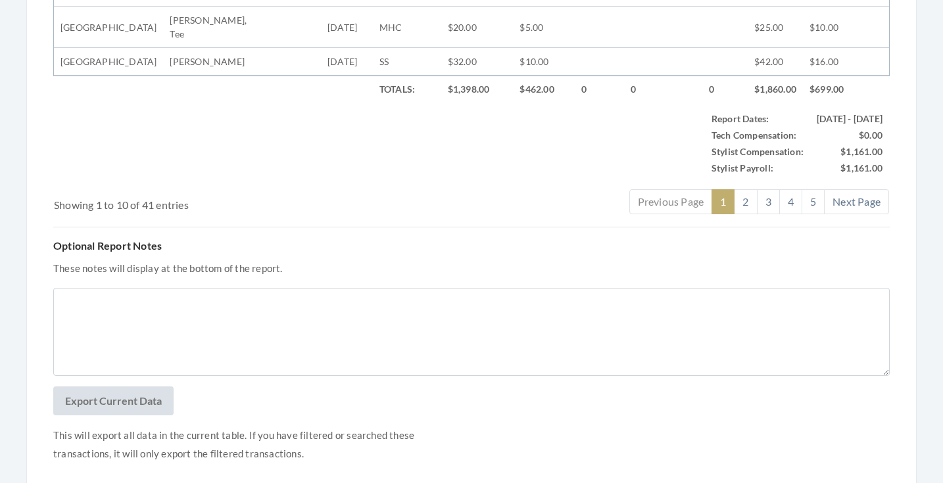
scroll to position [895, 0]
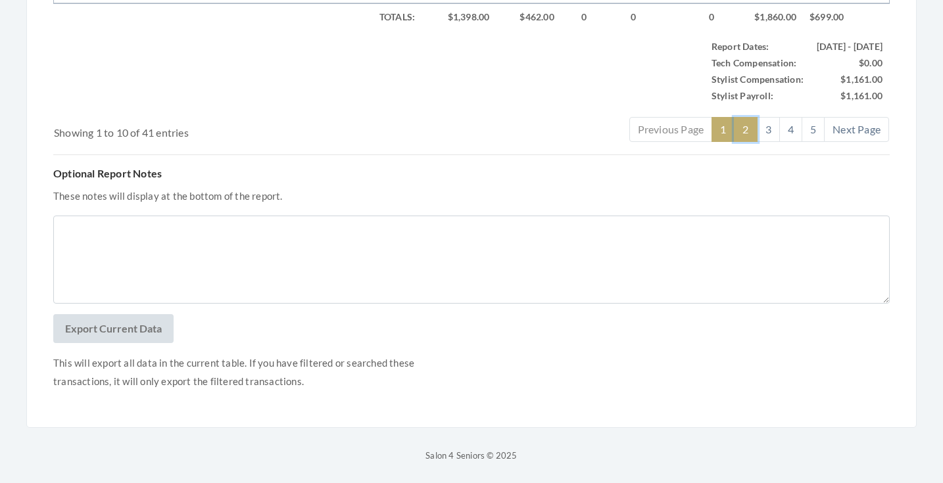
click at [743, 142] on link "2" at bounding box center [745, 129] width 23 height 25
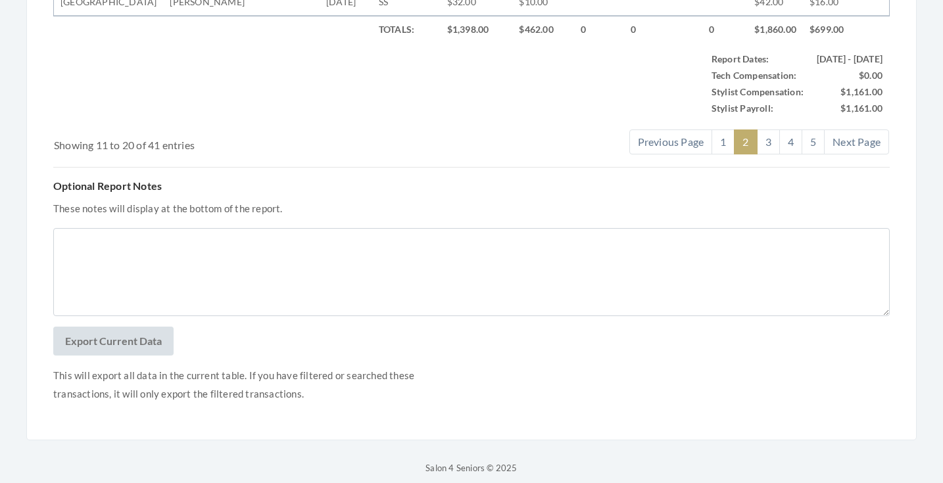
scroll to position [827, 0]
click at [770, 153] on link "3" at bounding box center [768, 140] width 23 height 25
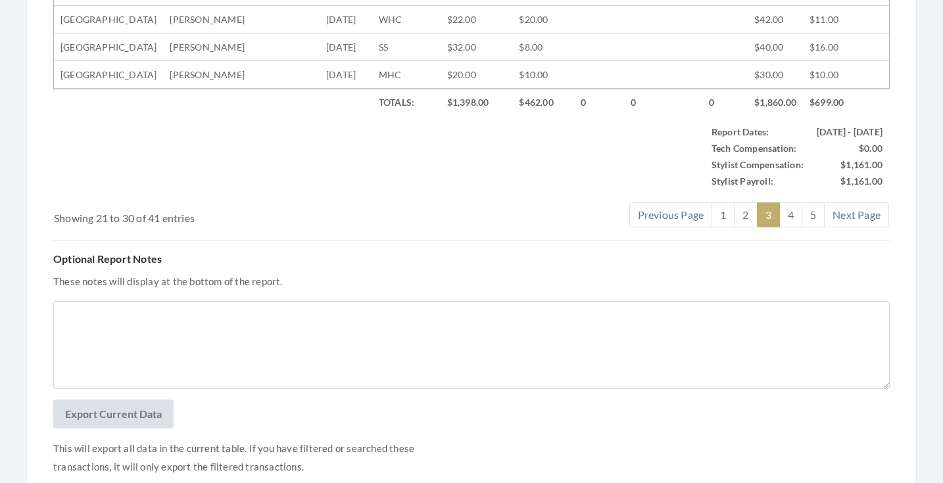
scroll to position [753, 0]
click at [794, 227] on link "4" at bounding box center [790, 214] width 23 height 25
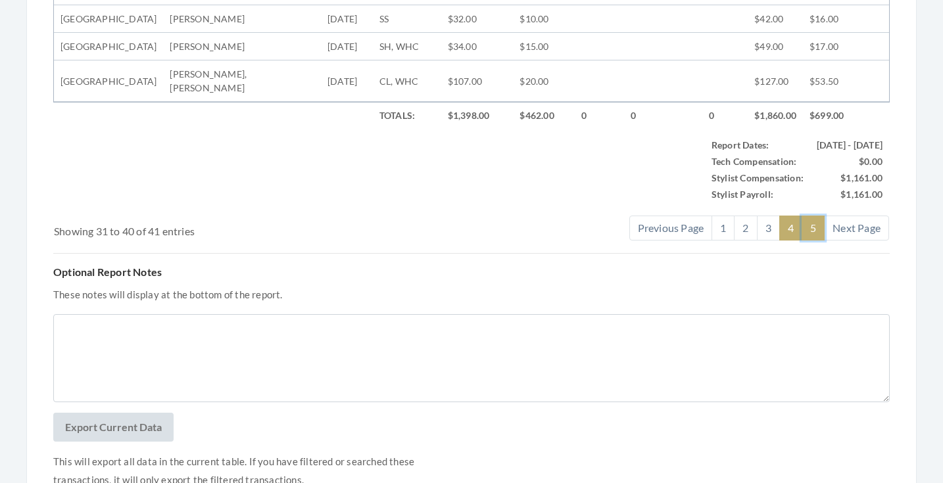
click at [811, 241] on link "5" at bounding box center [812, 228] width 23 height 25
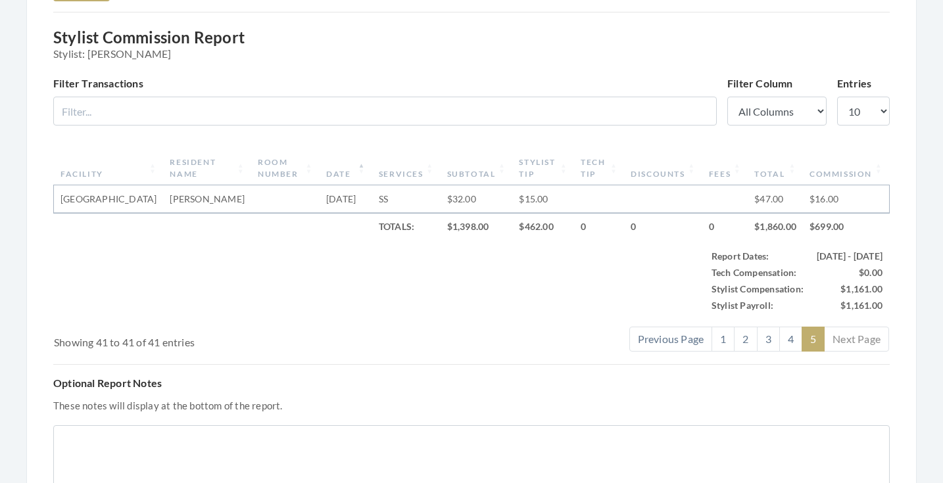
scroll to position [287, 0]
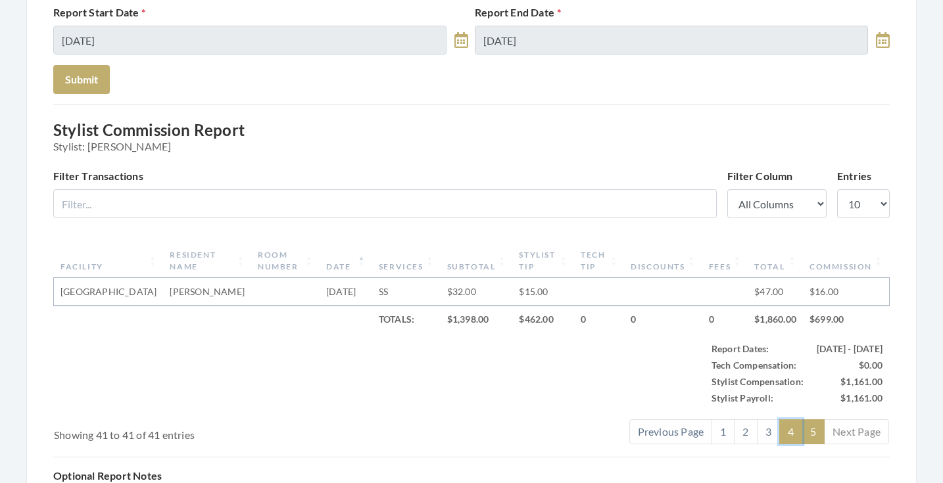
click at [790, 444] on link "4" at bounding box center [790, 431] width 23 height 25
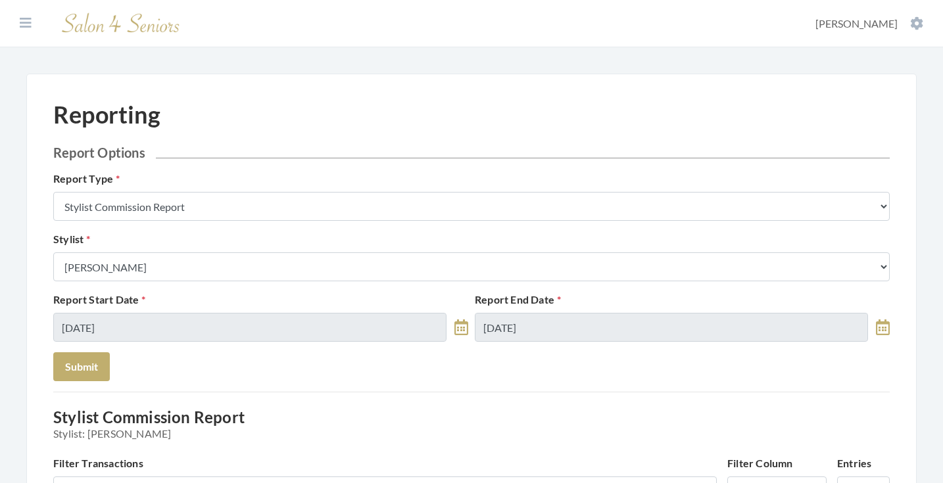
scroll to position [0, 0]
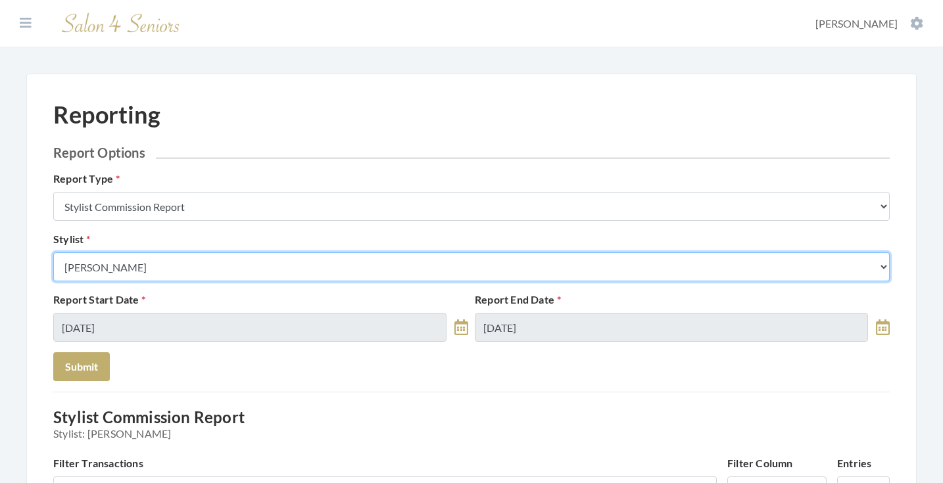
select select "23"
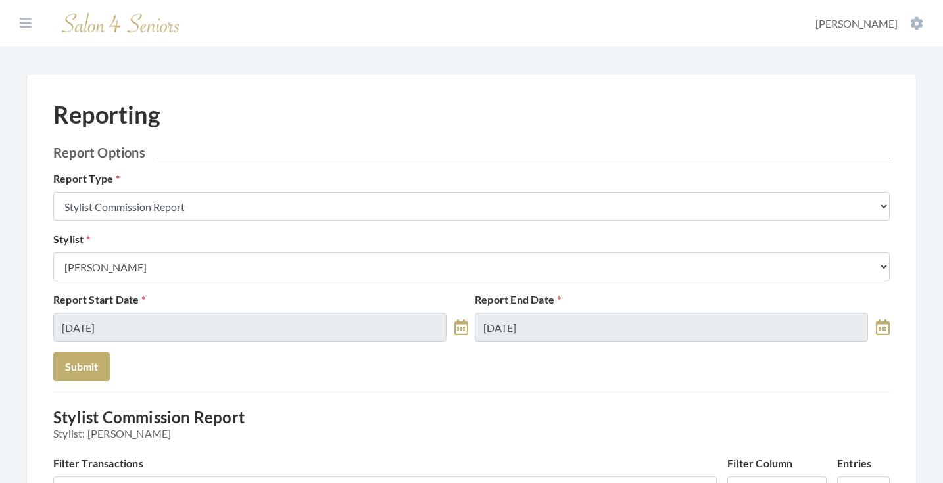
click at [92, 371] on button "Submit" at bounding box center [81, 366] width 57 height 29
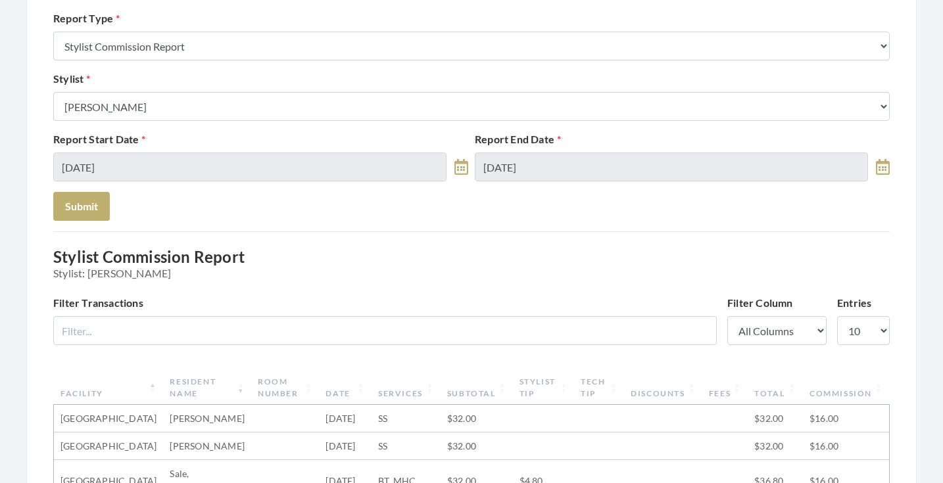
scroll to position [123, 0]
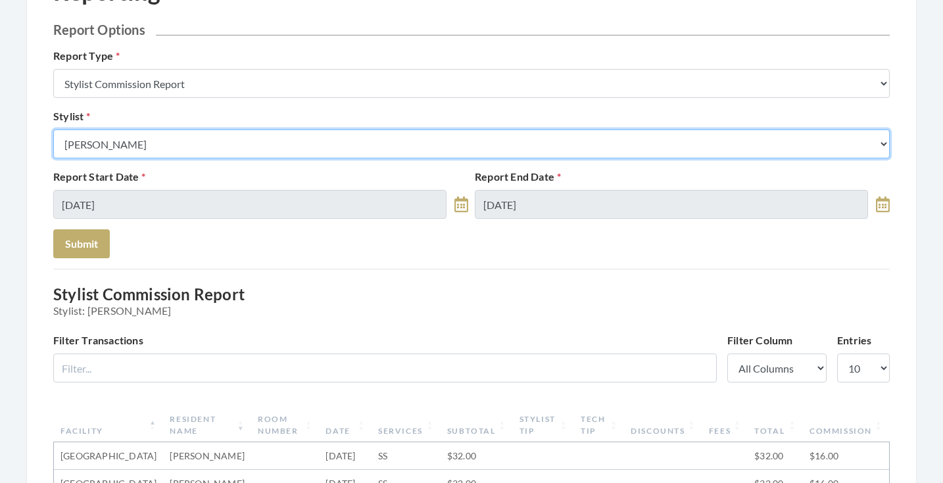
select select "126"
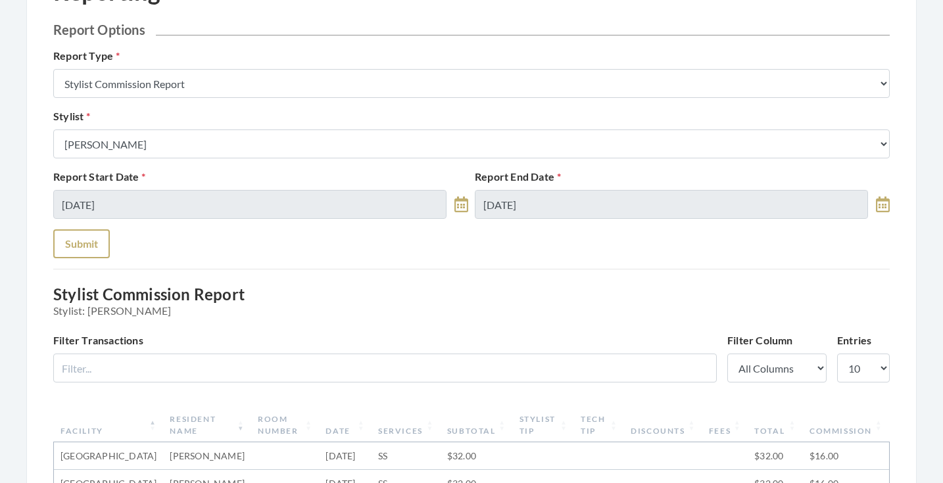
click at [95, 254] on button "Submit" at bounding box center [81, 243] width 57 height 29
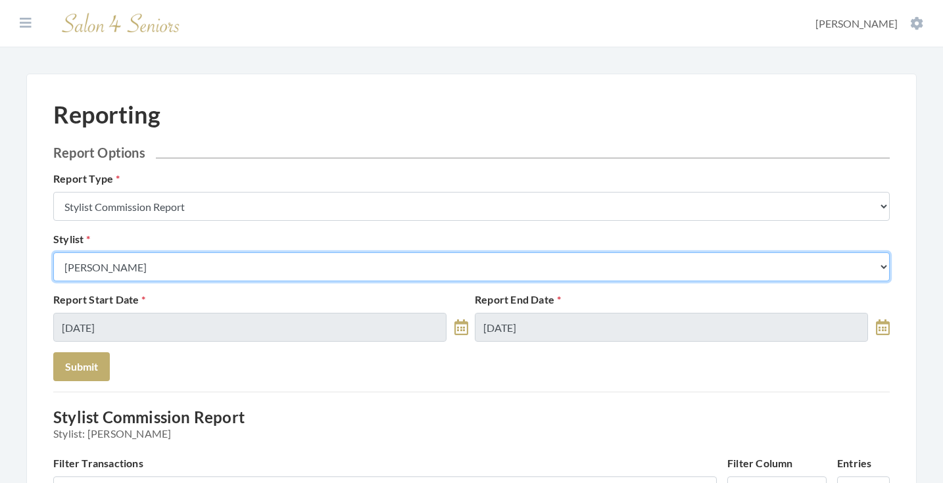
select select "182"
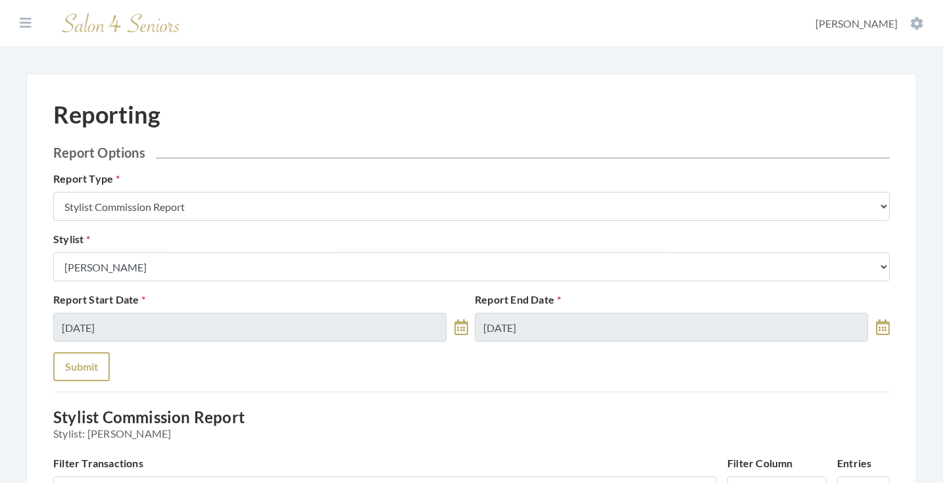
click at [95, 357] on button "Submit" at bounding box center [81, 366] width 57 height 29
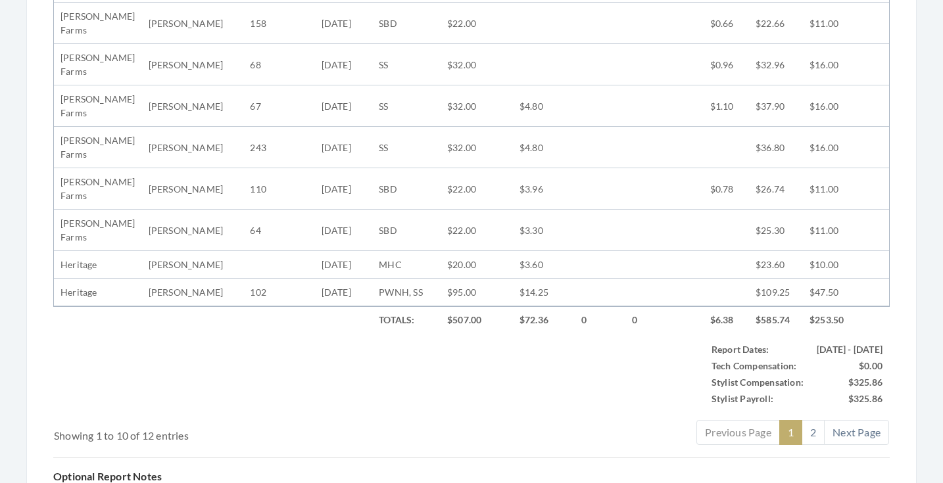
scroll to position [648, 0]
